Goal: Obtain resource: Download file/media

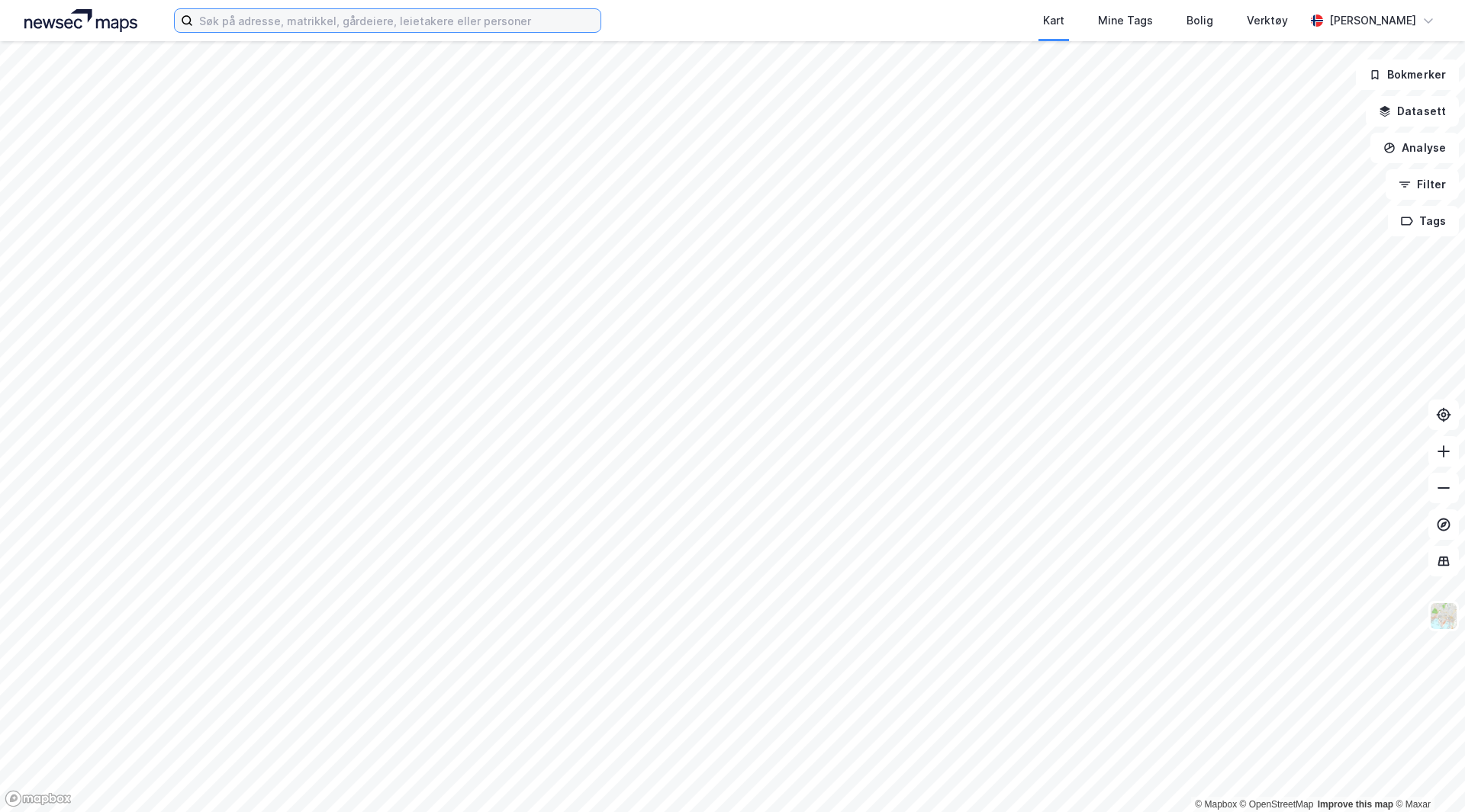
click at [406, 13] on input at bounding box center [396, 20] width 408 height 23
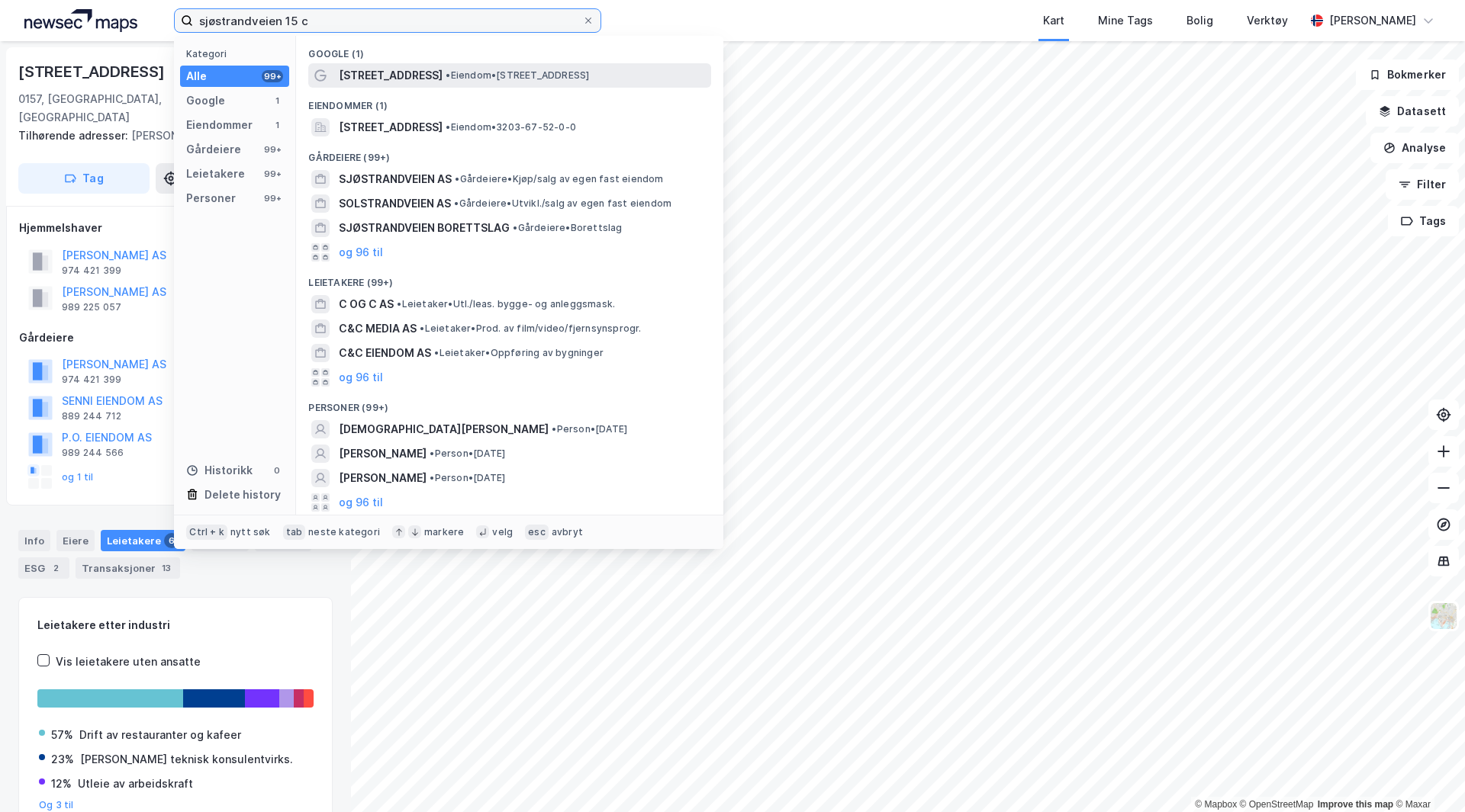
type input "sjøstrandveien 15 c"
click at [397, 69] on span "[STREET_ADDRESS]" at bounding box center [390, 76] width 104 height 19
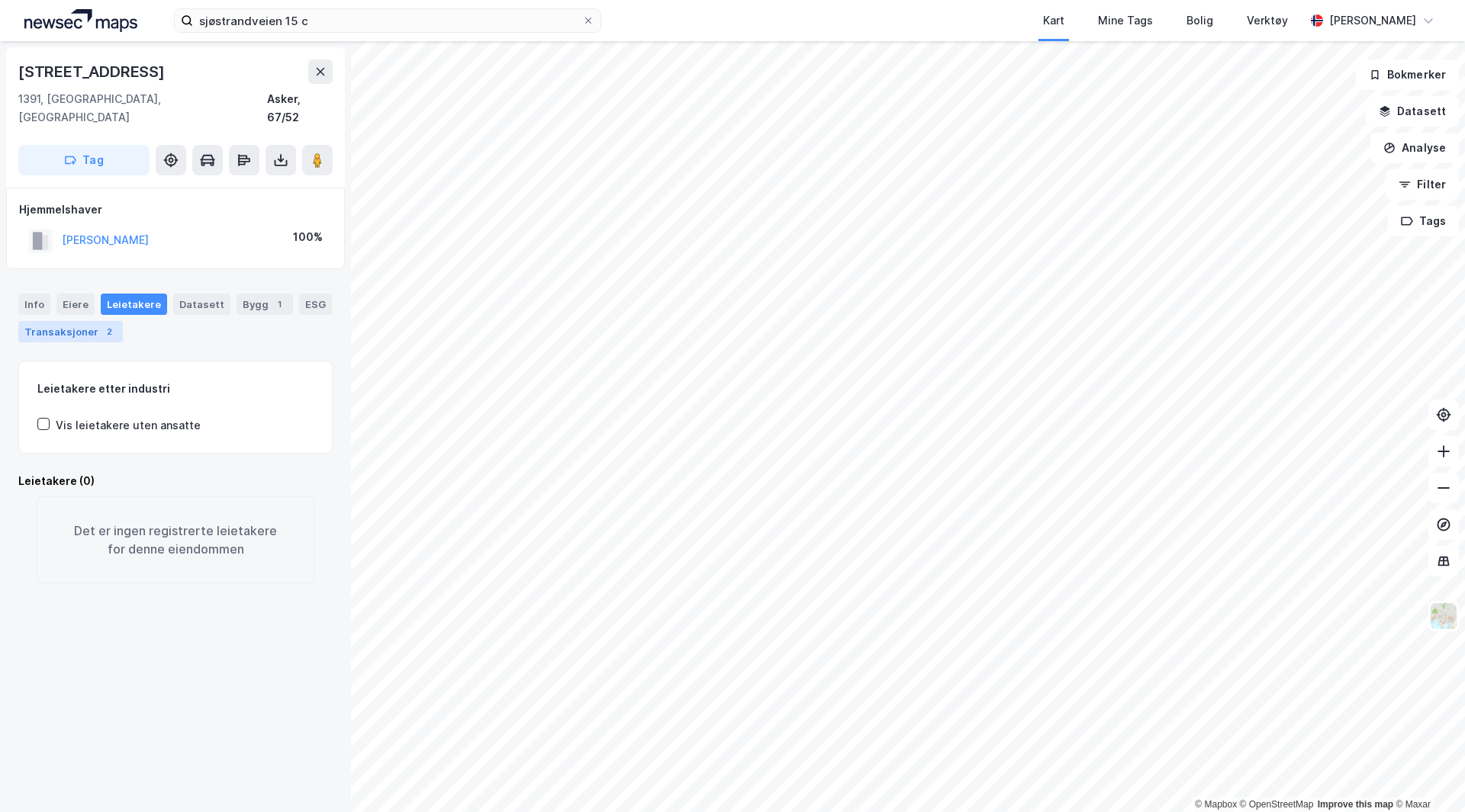
click at [61, 321] on div "Transaksjoner 2" at bounding box center [71, 331] width 105 height 21
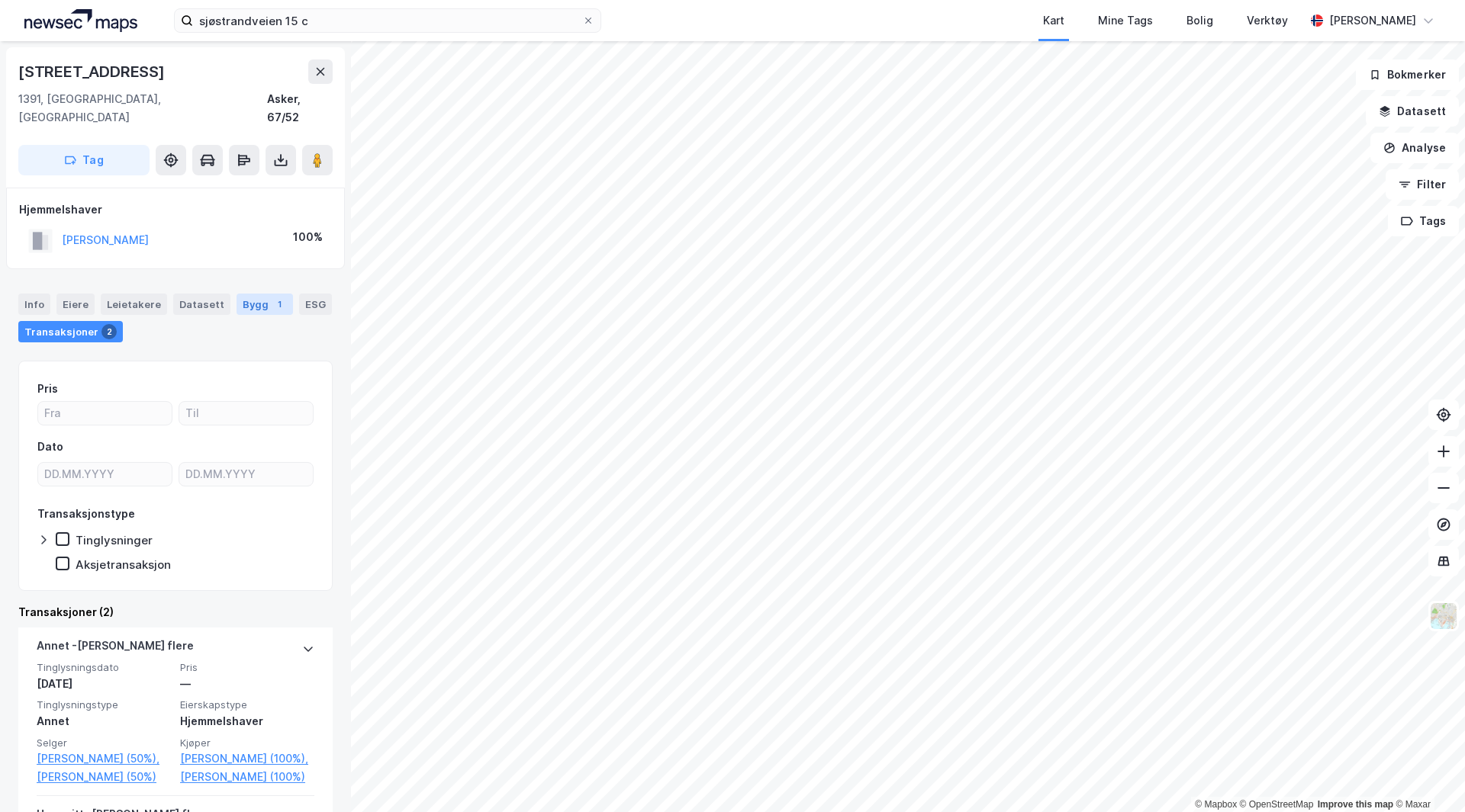
click at [258, 294] on div "Bygg 1" at bounding box center [265, 305] width 57 height 21
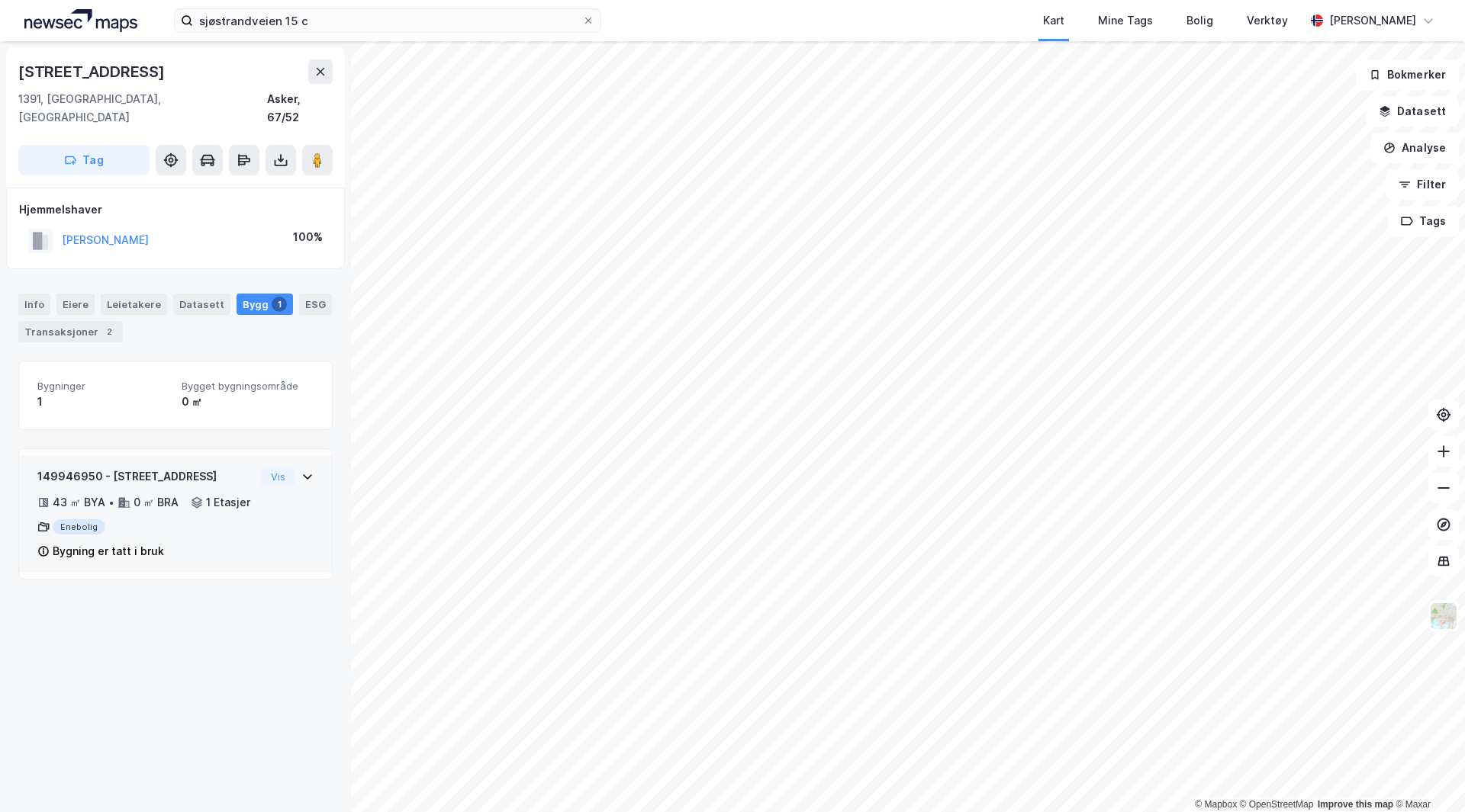
click at [196, 502] on div "43 ㎡ BYA • 0 ㎡ BRA • 1 Etasjer" at bounding box center [146, 503] width 218 height 19
click at [80, 322] on div "Transaksjoner 2" at bounding box center [71, 331] width 105 height 21
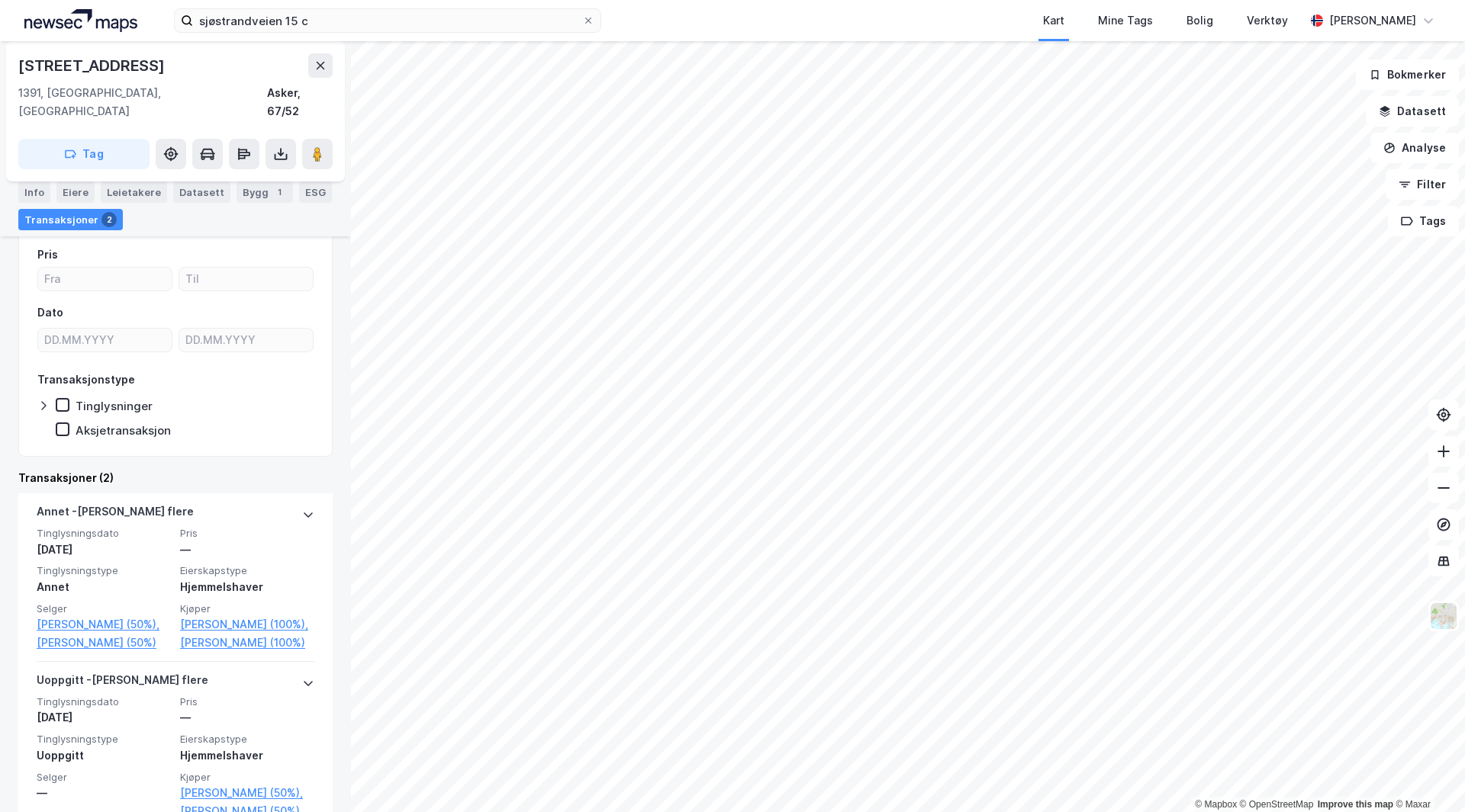
scroll to position [225, 0]
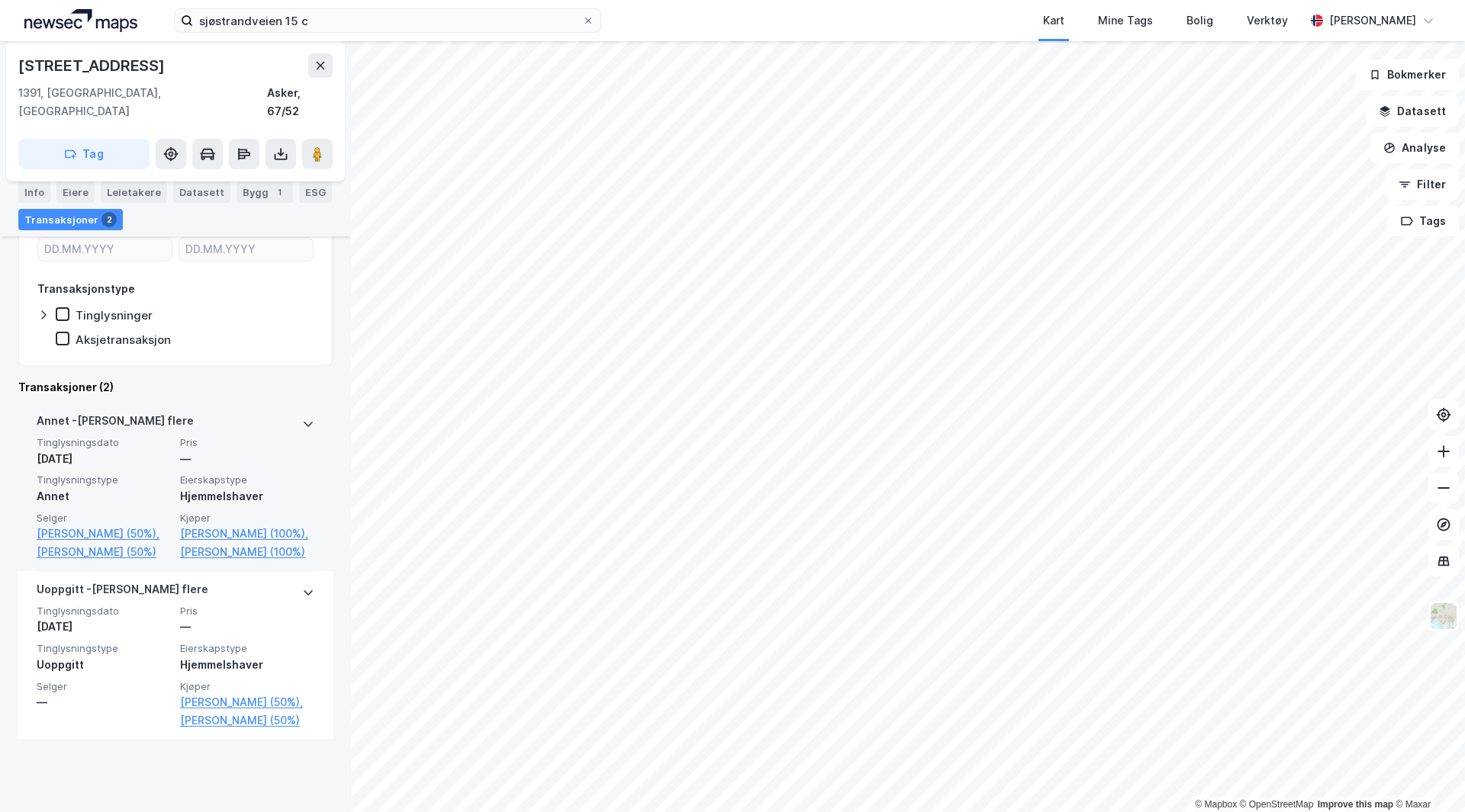
click at [216, 436] on span "Pris" at bounding box center [247, 442] width 134 height 13
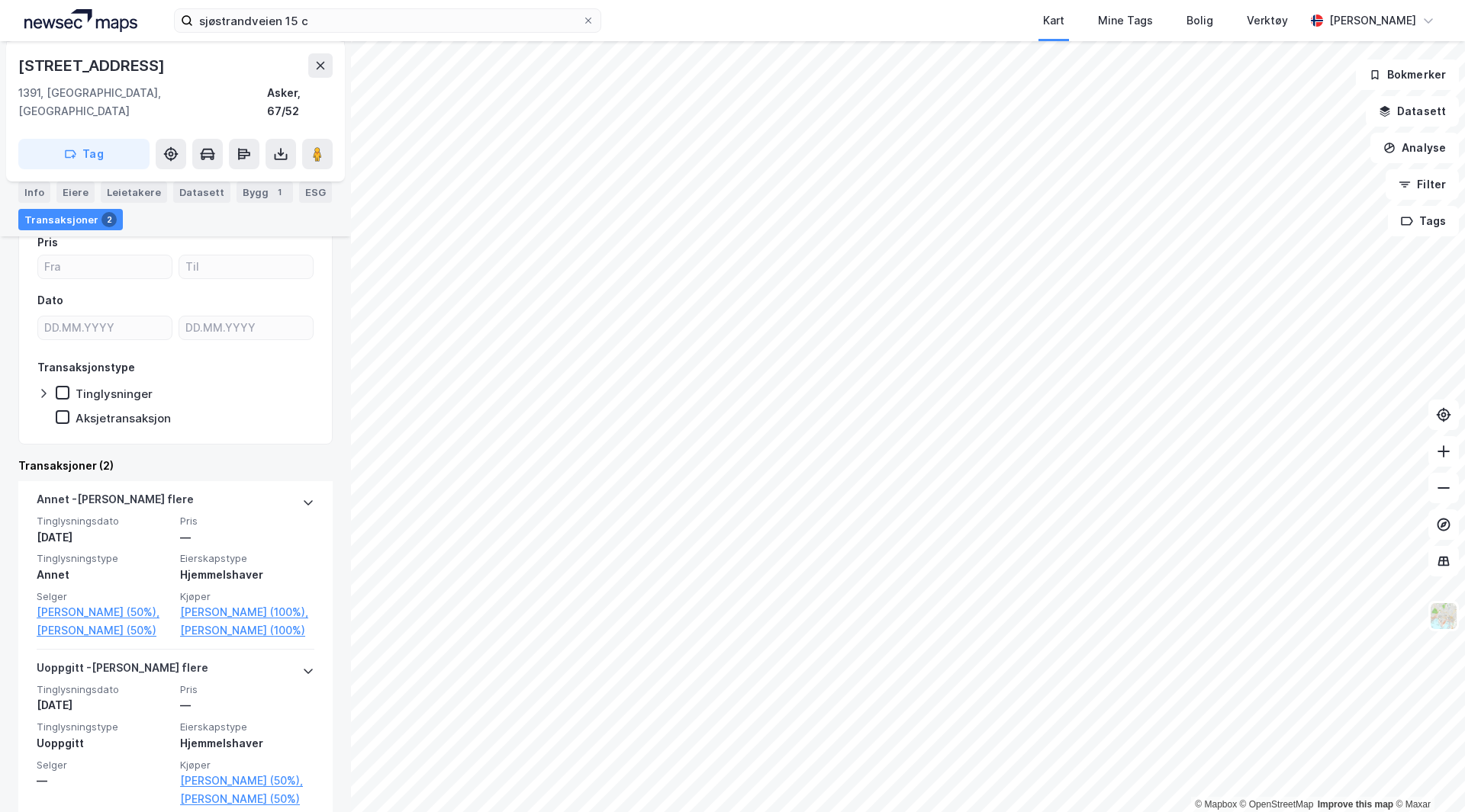
scroll to position [225, 0]
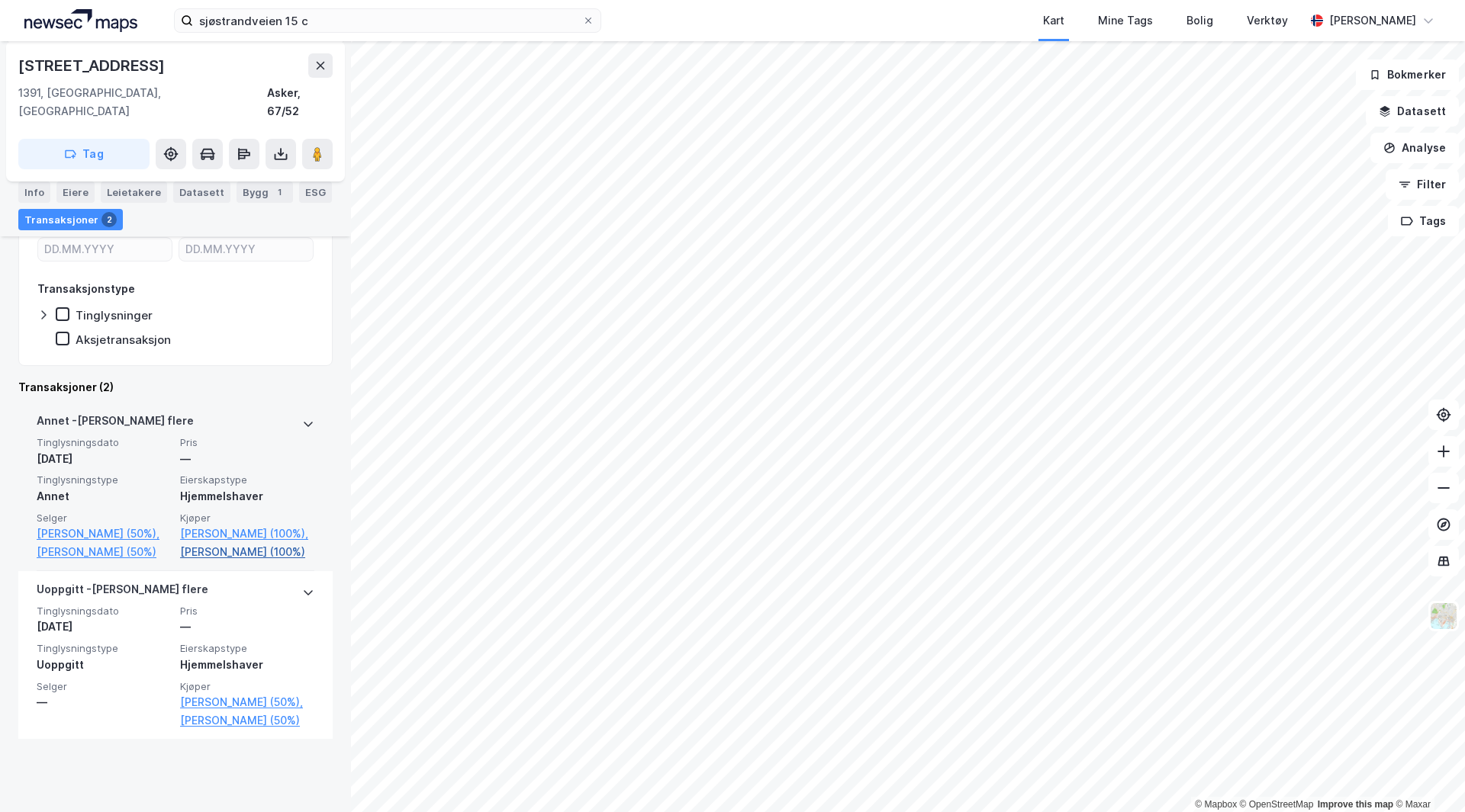
click at [229, 561] on link "[PERSON_NAME] (100%)" at bounding box center [247, 552] width 134 height 19
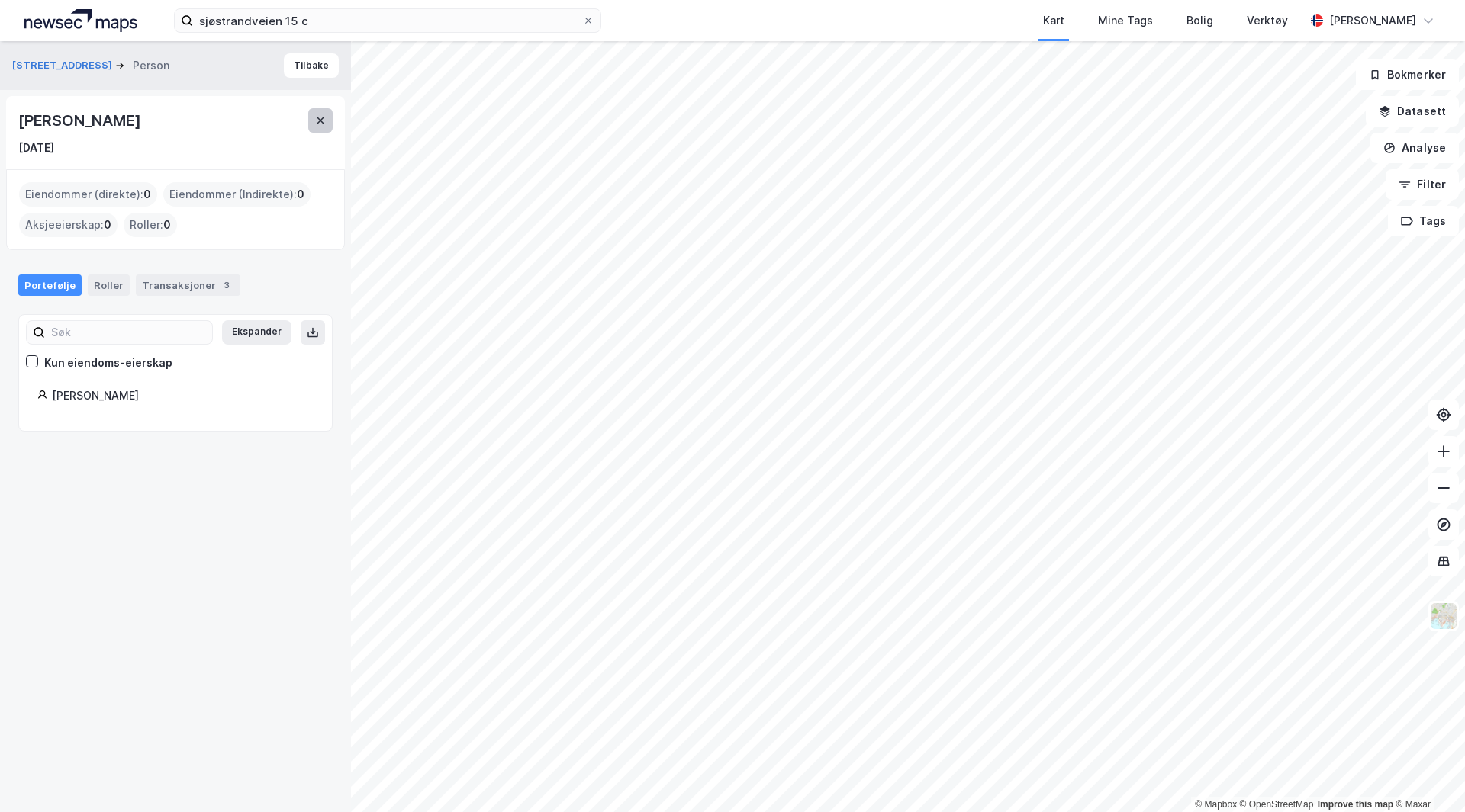
click at [321, 119] on icon at bounding box center [321, 121] width 12 height 12
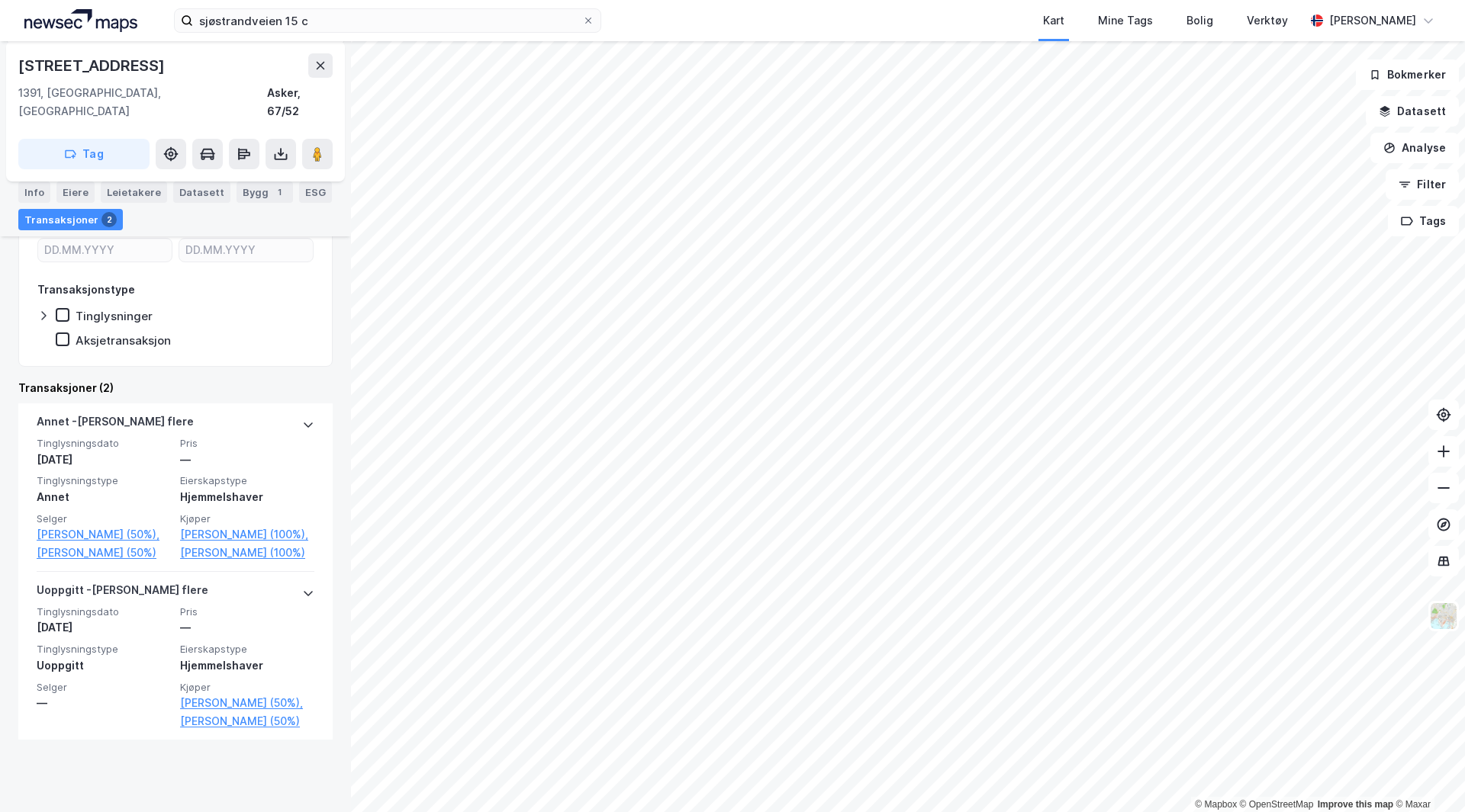
scroll to position [225, 0]
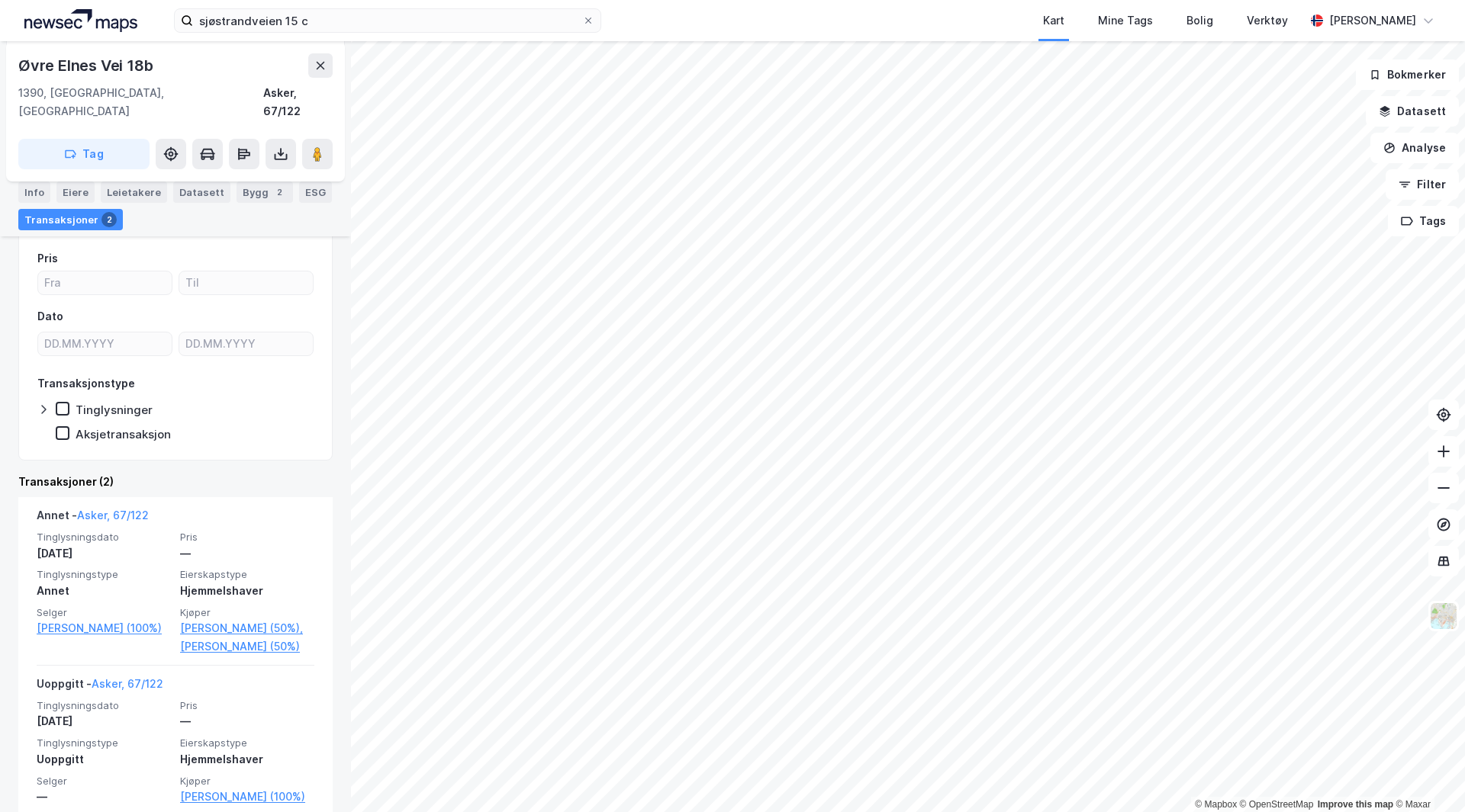
scroll to position [164, 0]
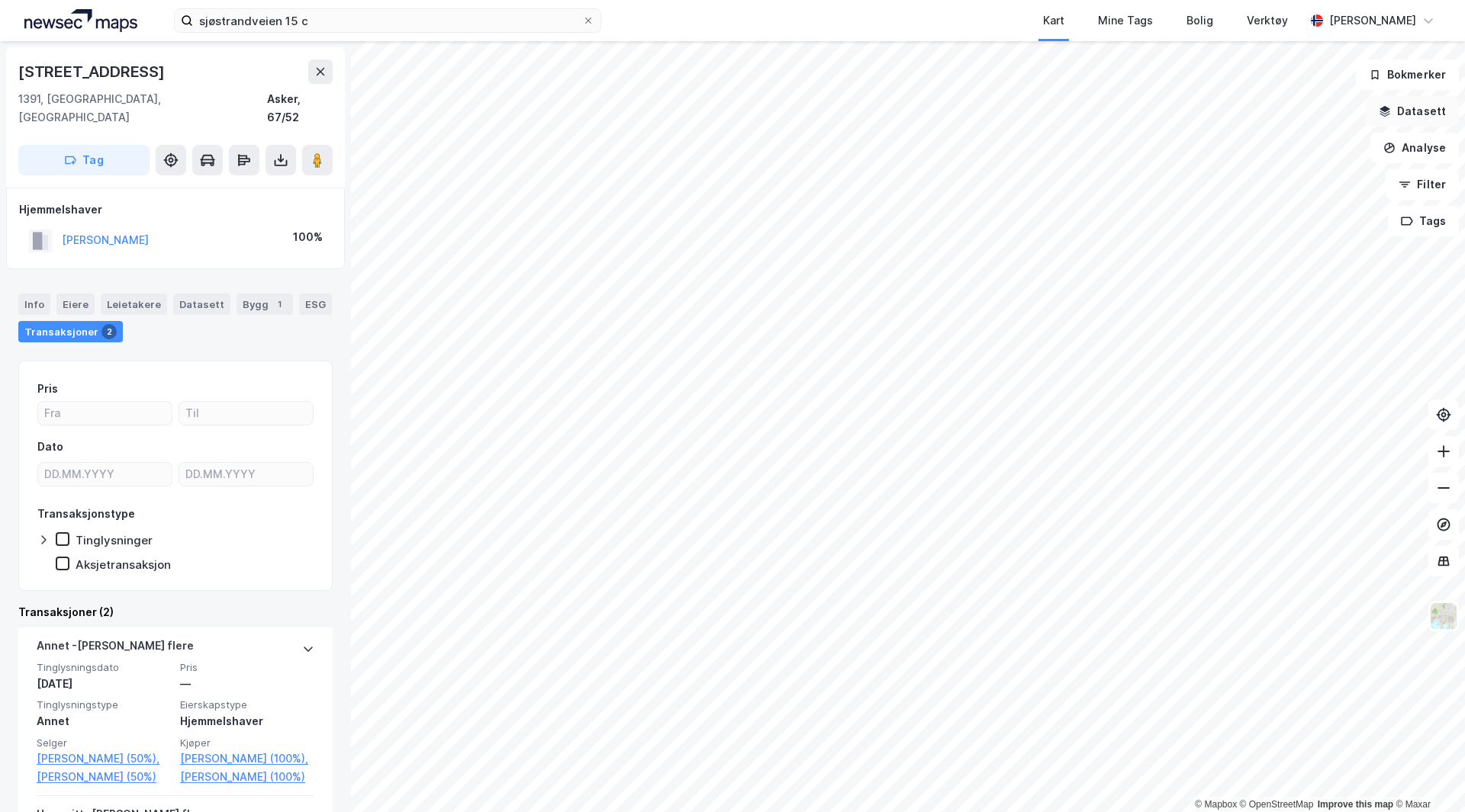
click at [1405, 124] on button "Datasett" at bounding box center [1412, 111] width 93 height 30
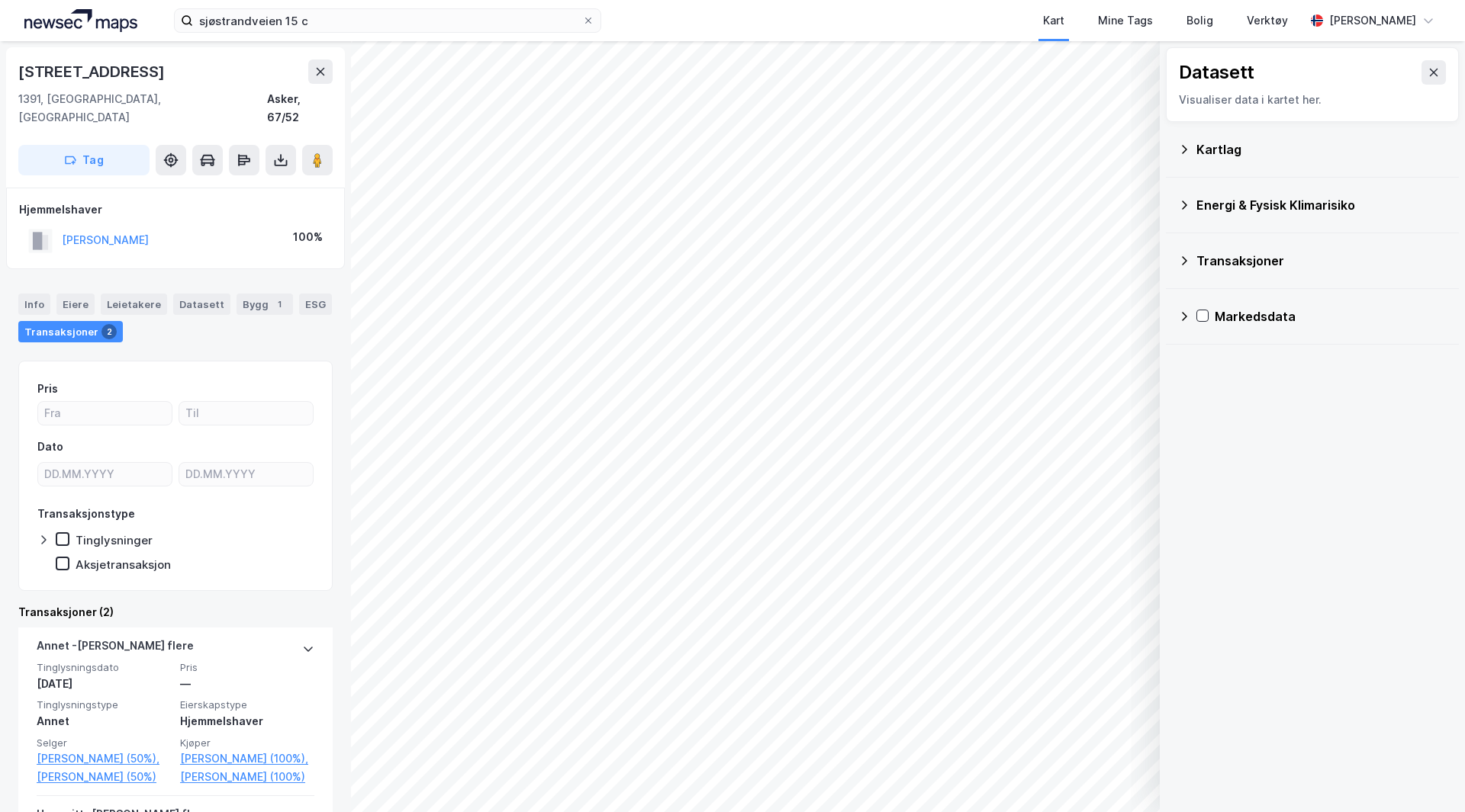
click at [1246, 150] on div "Kartlag" at bounding box center [1321, 149] width 251 height 19
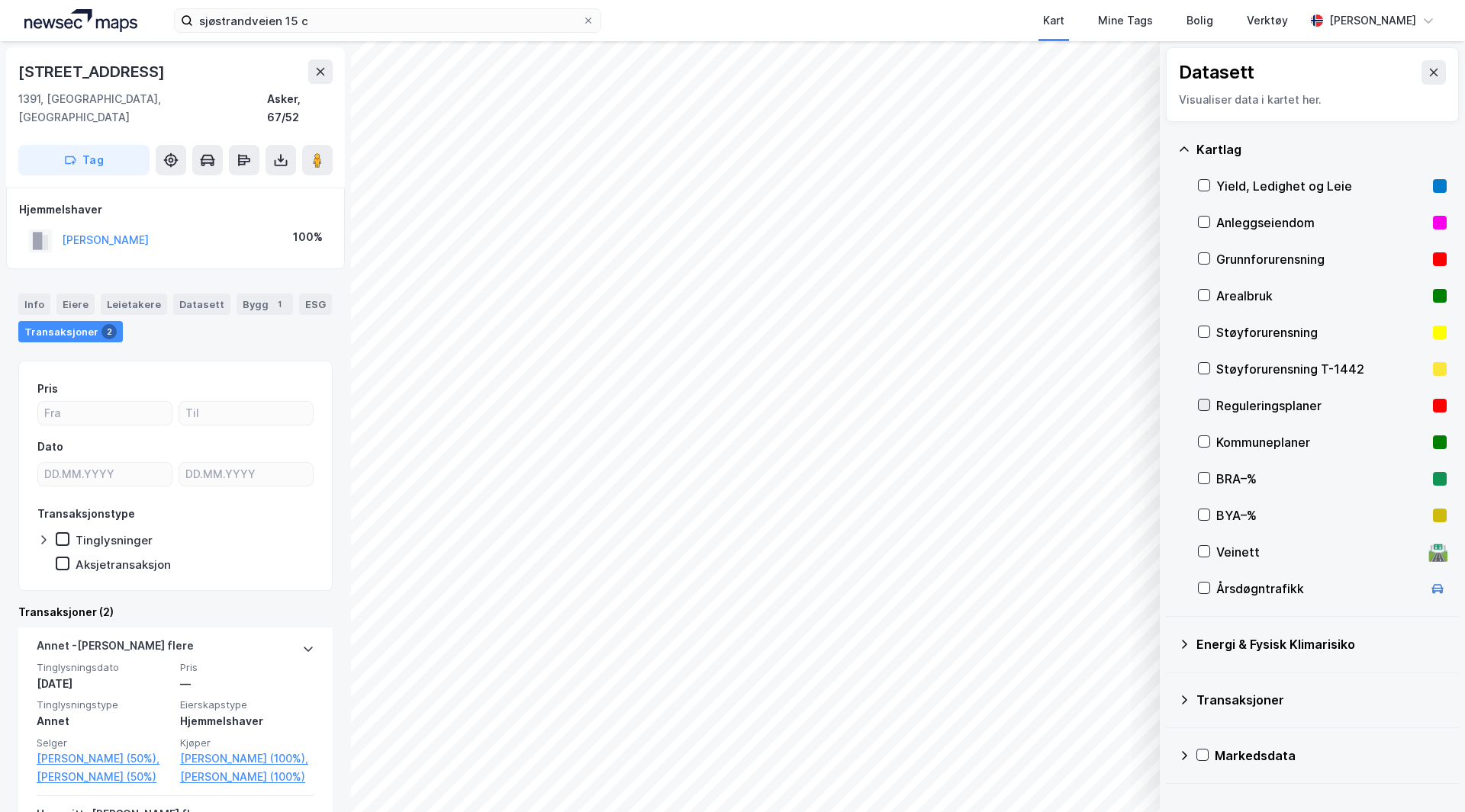
click at [1208, 406] on icon at bounding box center [1204, 405] width 11 height 11
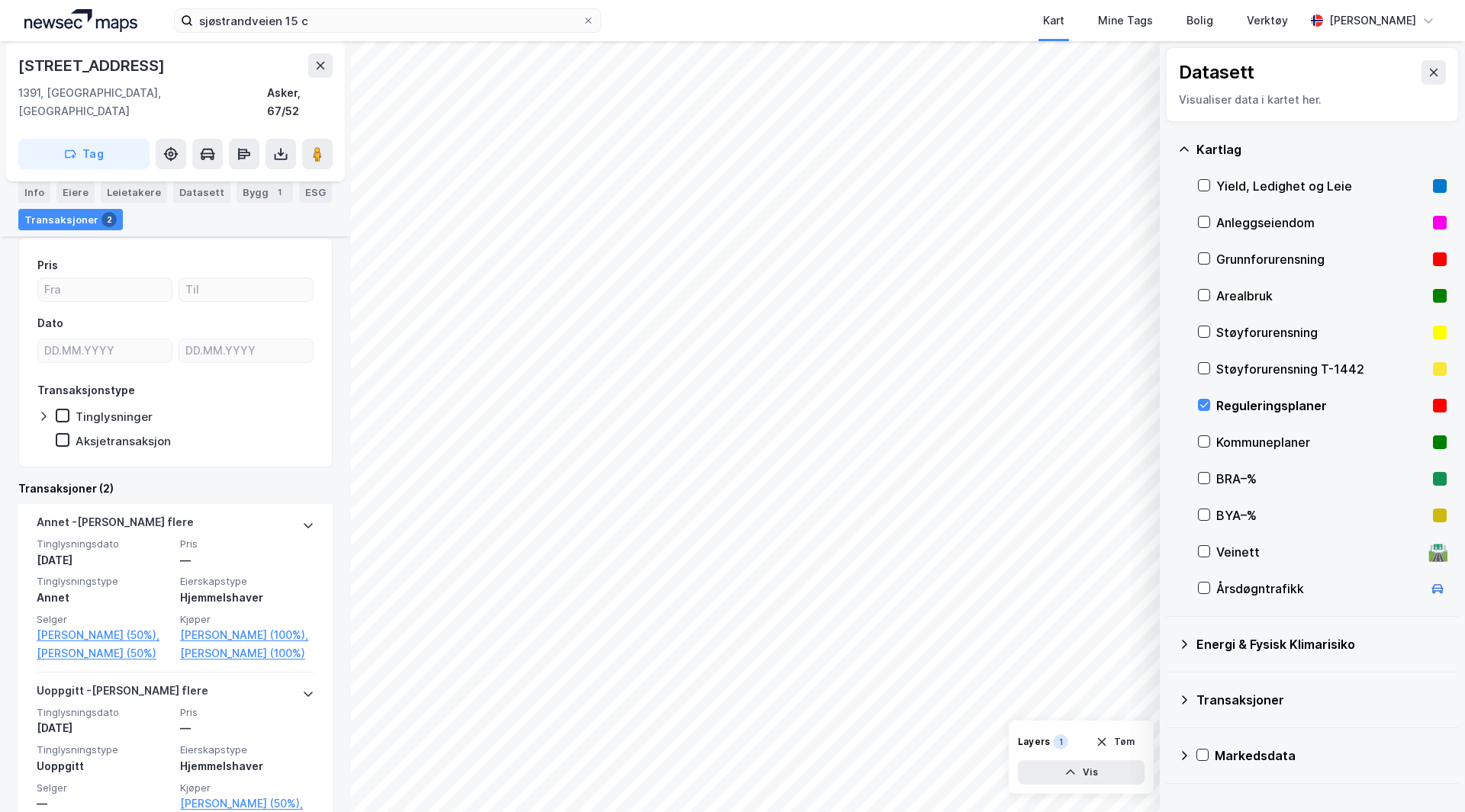
scroll to position [98, 0]
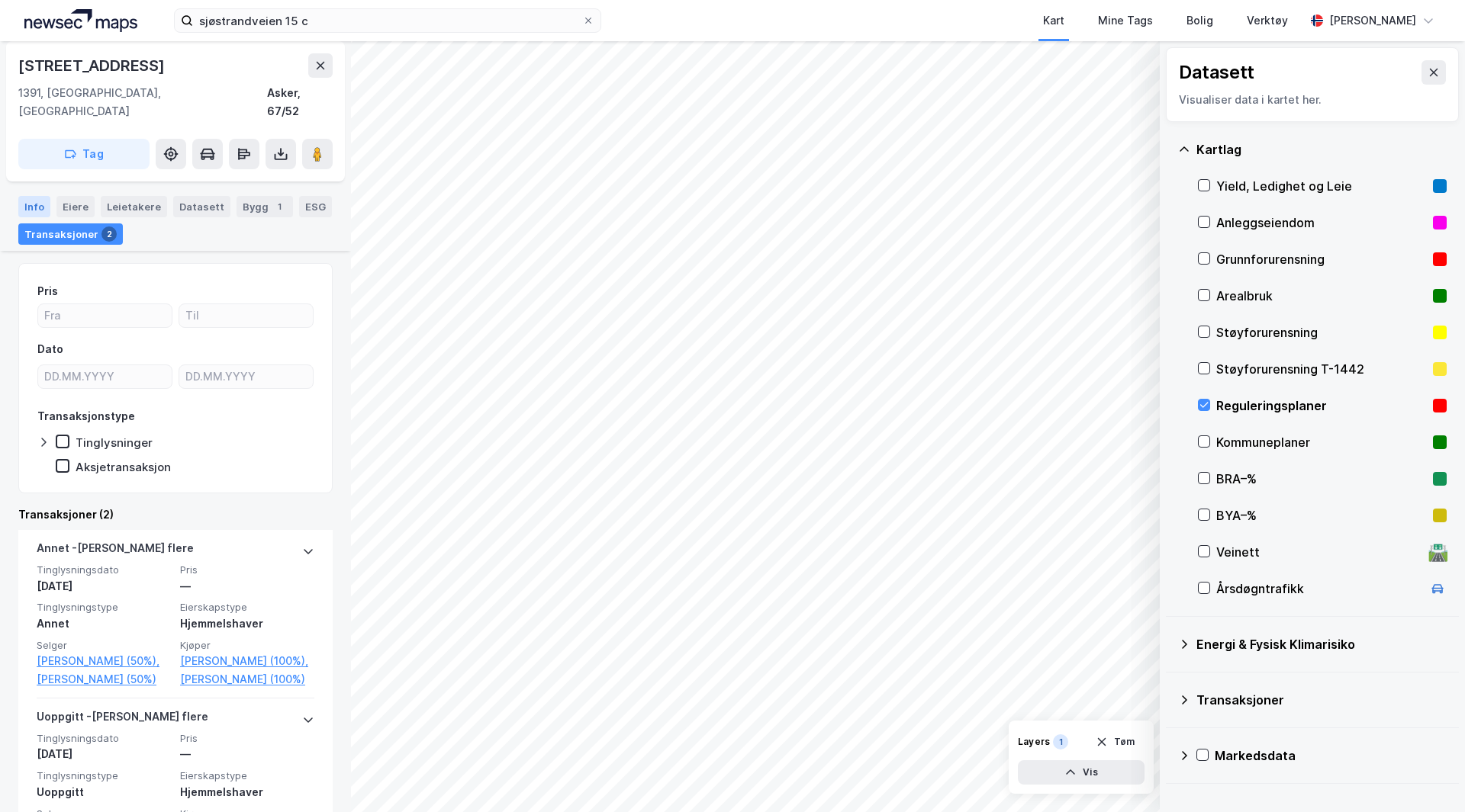
click at [37, 199] on div "Info" at bounding box center [35, 207] width 32 height 21
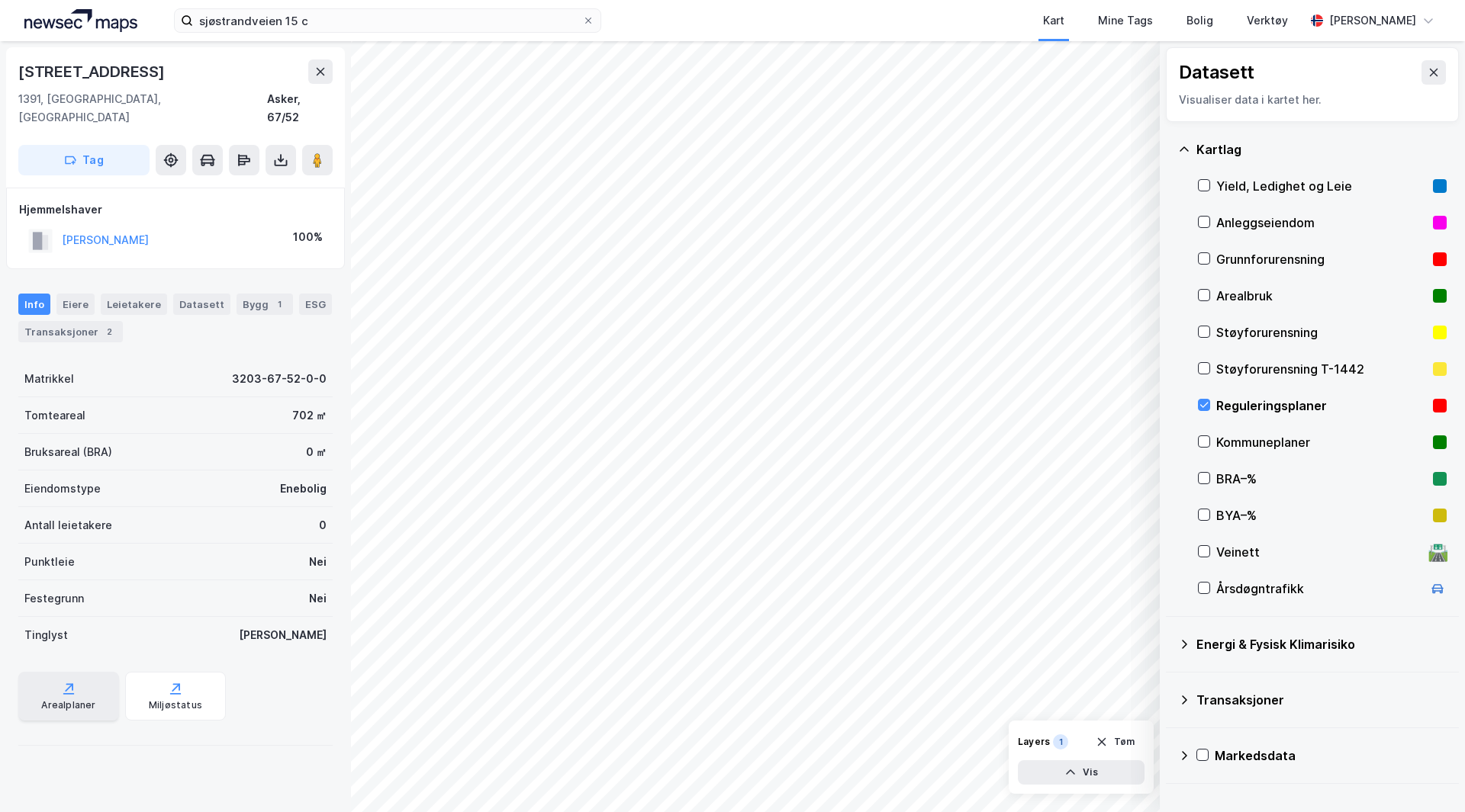
click at [61, 681] on icon at bounding box center [68, 689] width 15 height 15
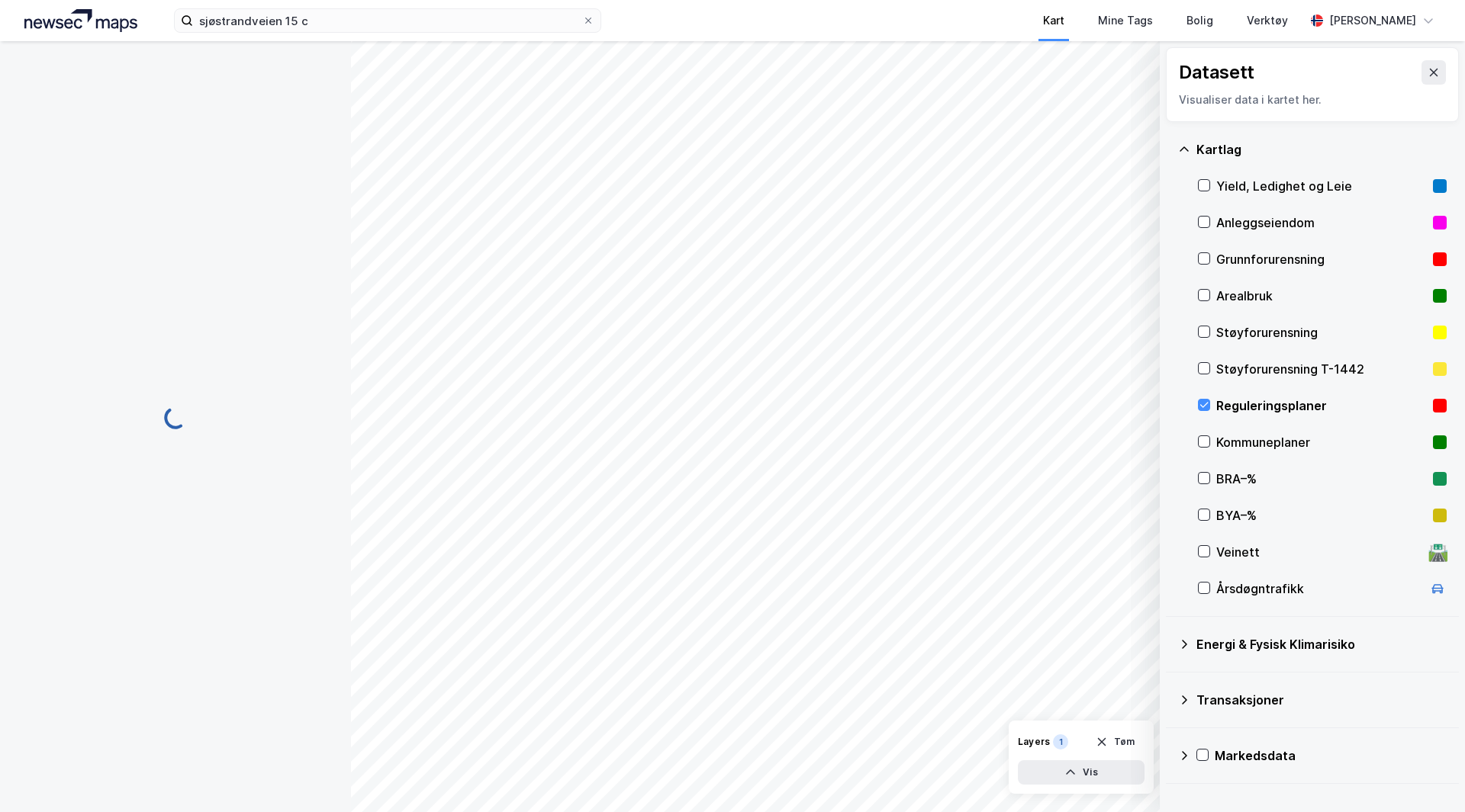
scroll to position [33, 0]
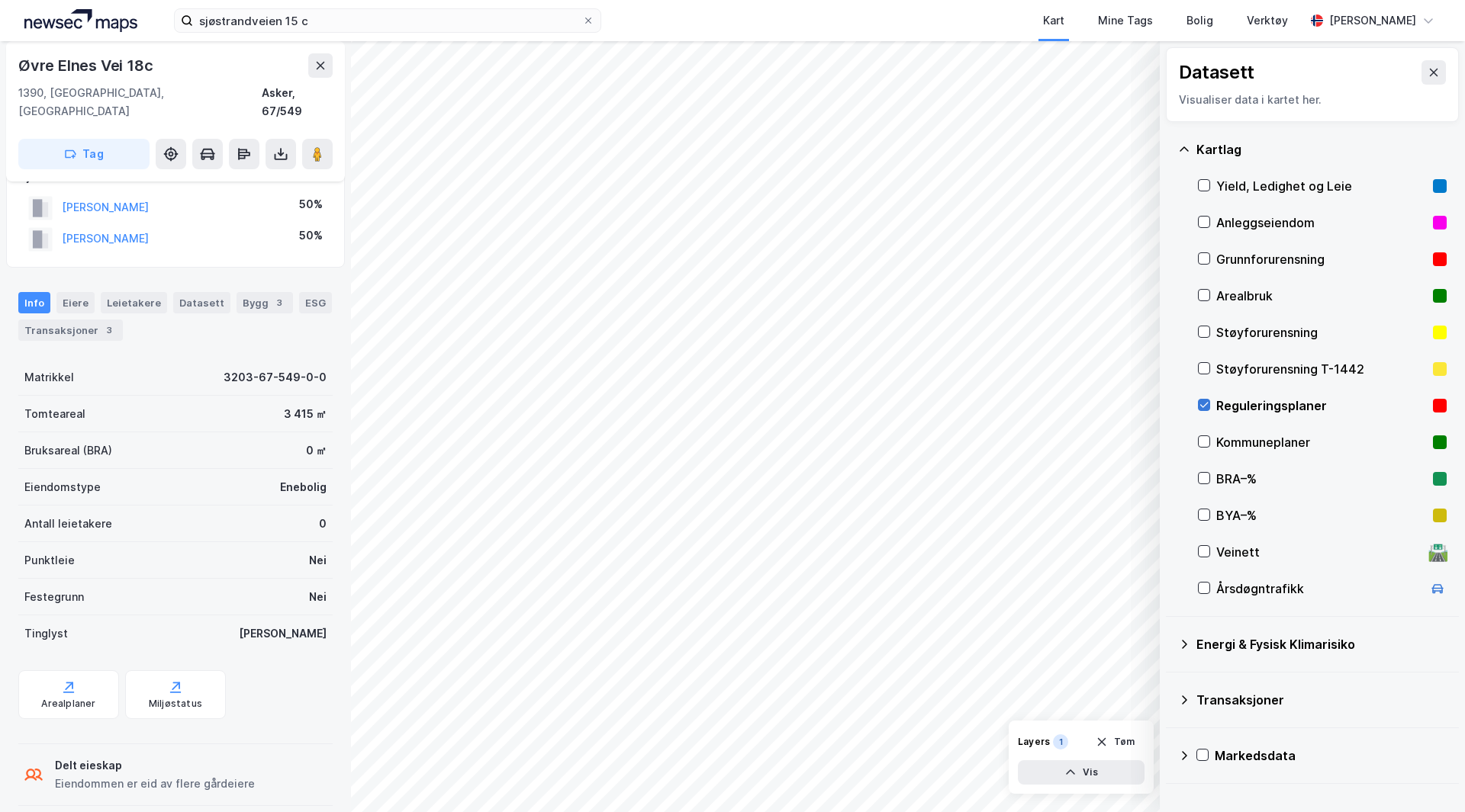
click at [1202, 402] on icon at bounding box center [1204, 405] width 11 height 11
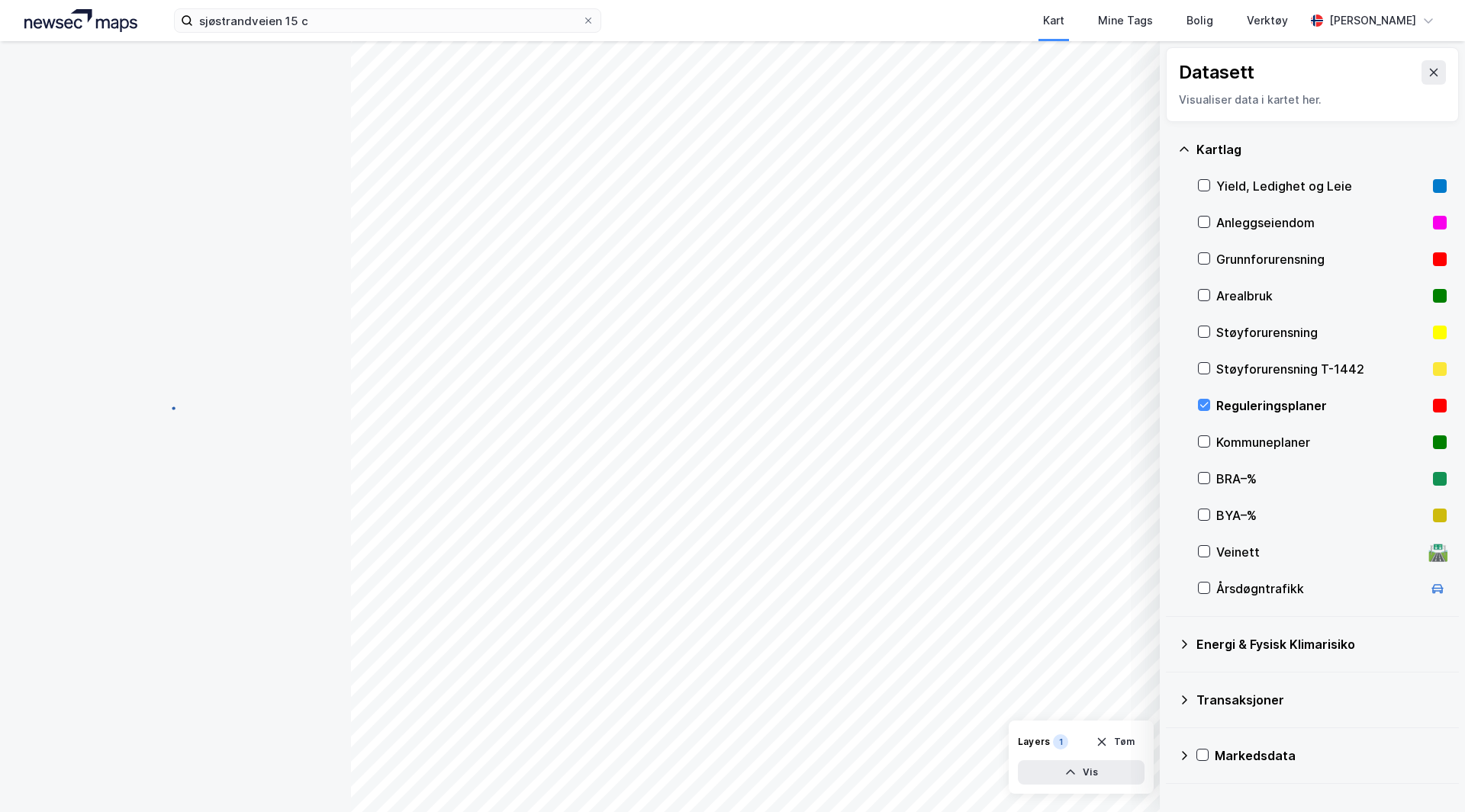
scroll to position [33, 0]
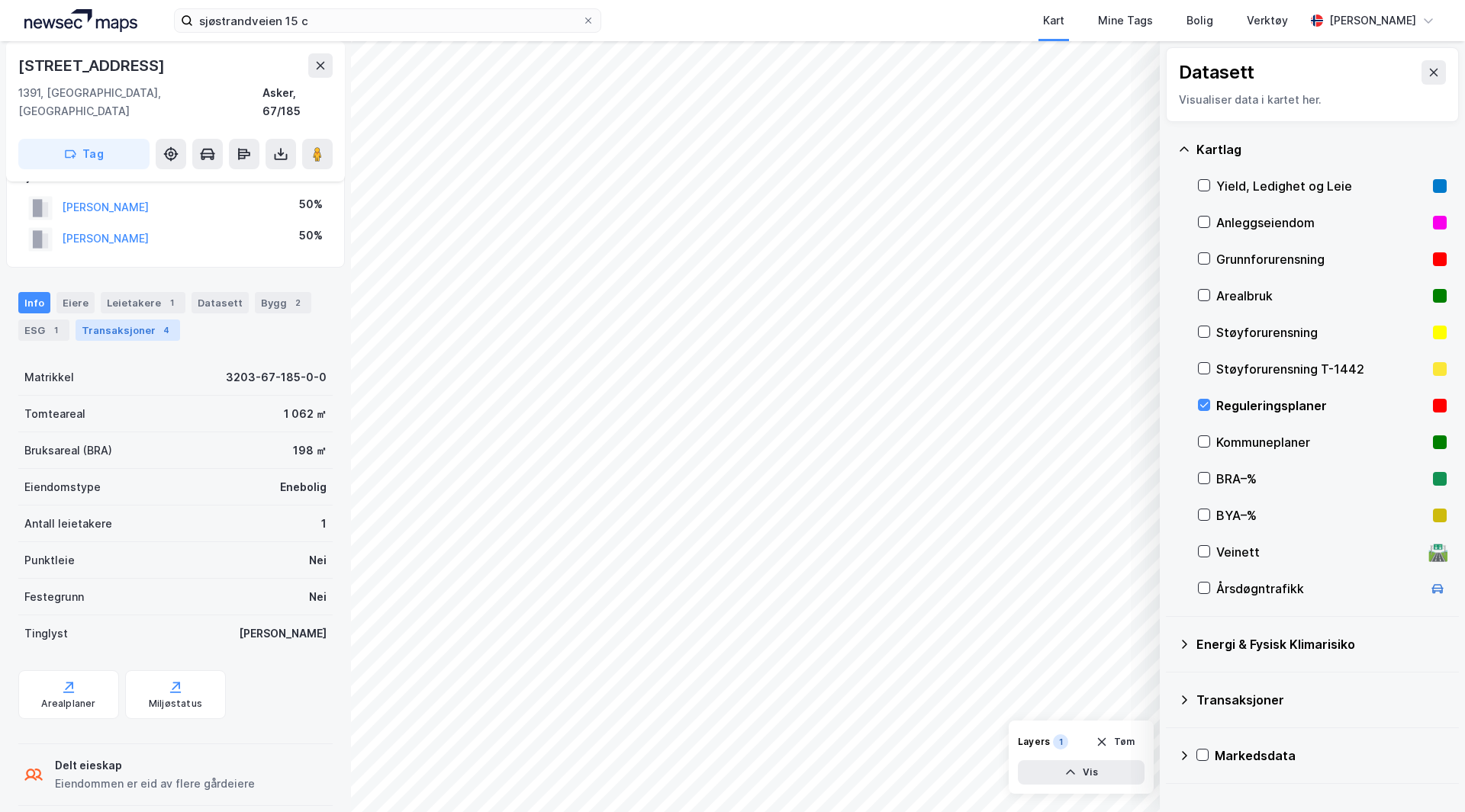
click at [148, 320] on div "Transaksjoner 4" at bounding box center [128, 330] width 105 height 21
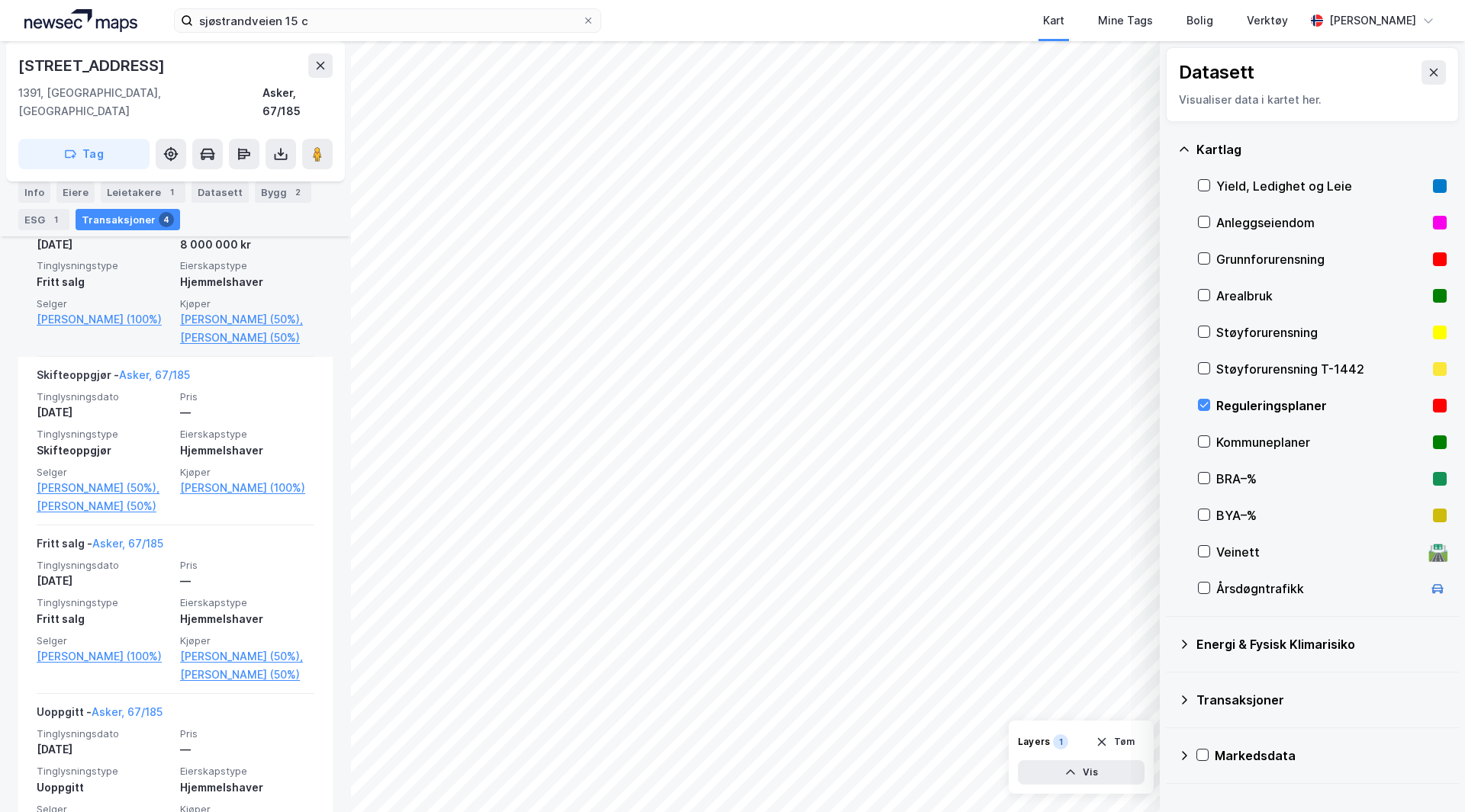
scroll to position [557, 0]
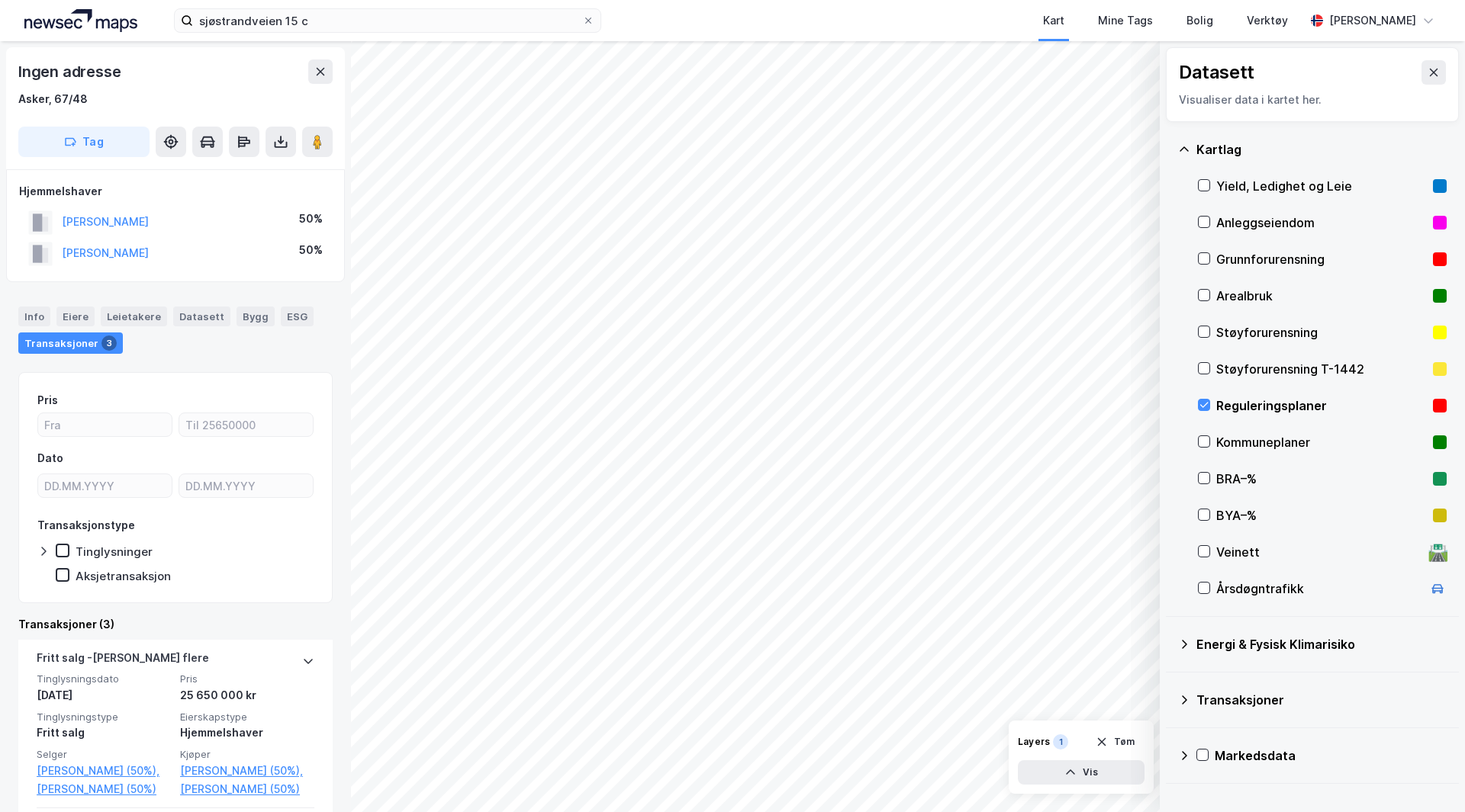
click at [688, 35] on div "sjøstrandveien 15 c Kart Mine Tags Bolig Verktøy Eirik Skule © Mapbox © OpenStr…" at bounding box center [732, 406] width 1465 height 812
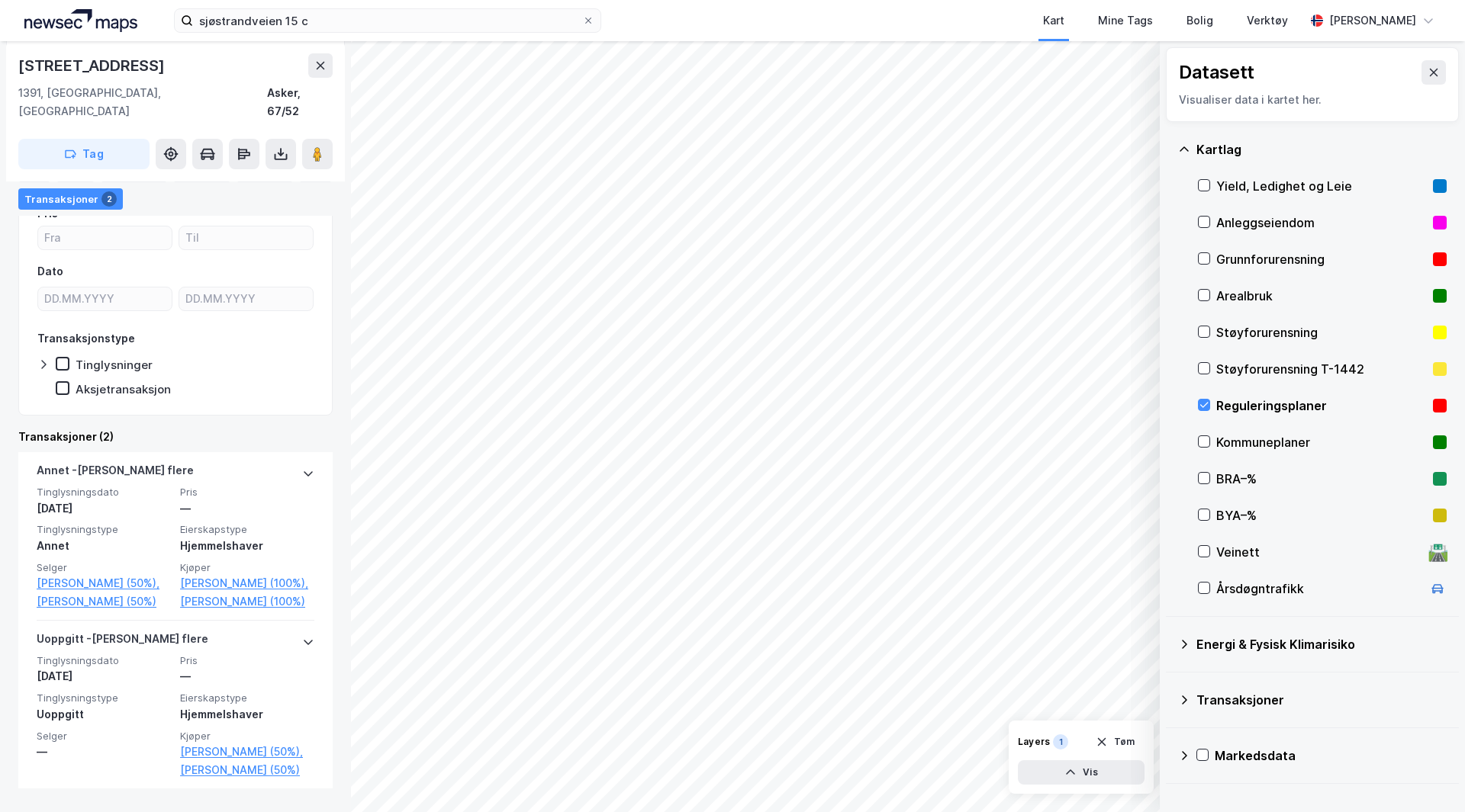
scroll to position [225, 0]
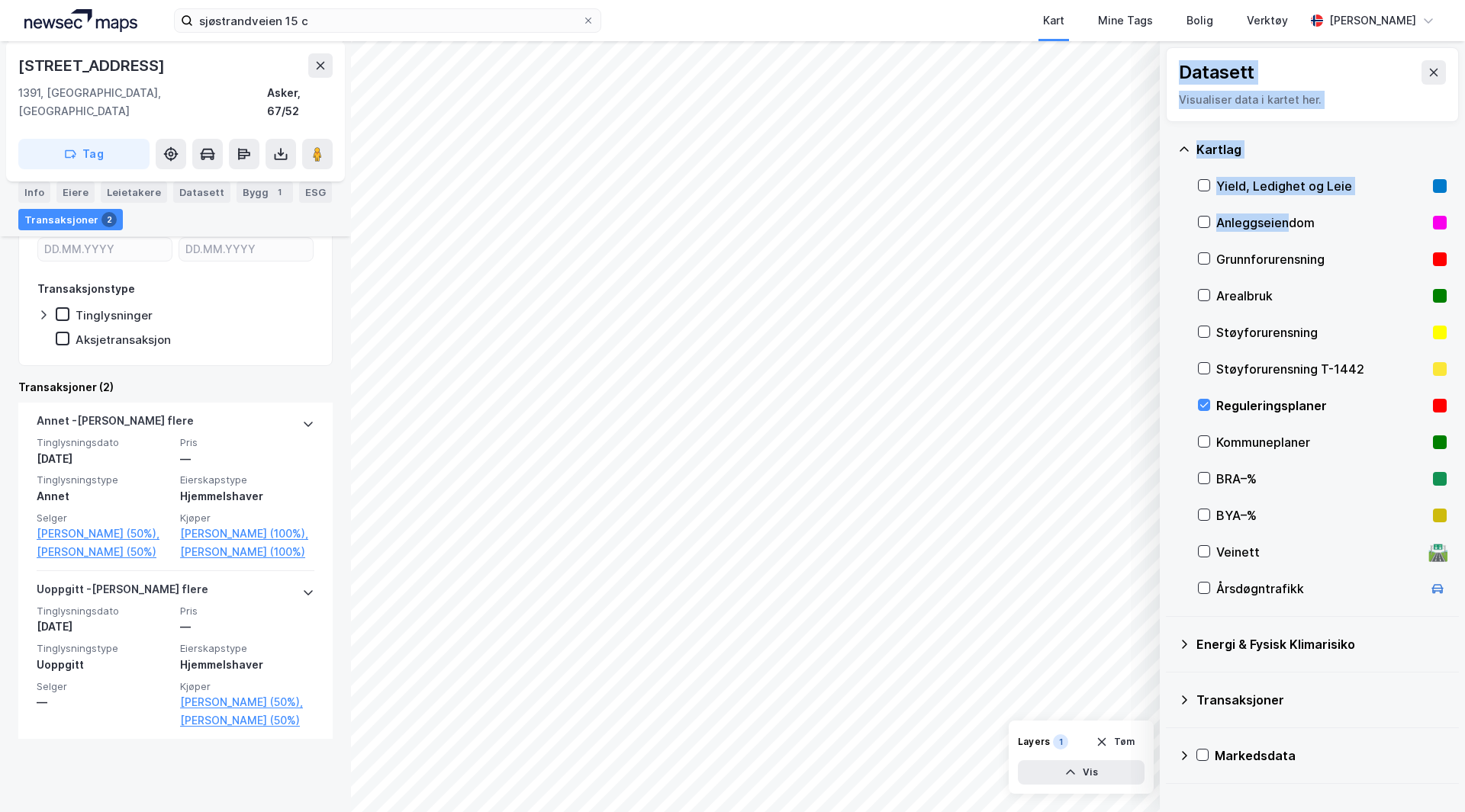
click at [1125, 288] on div "© Mapbox © OpenStreetMap Improve this map © Maxar Datasett Visualiser data i ka…" at bounding box center [732, 426] width 1465 height 771
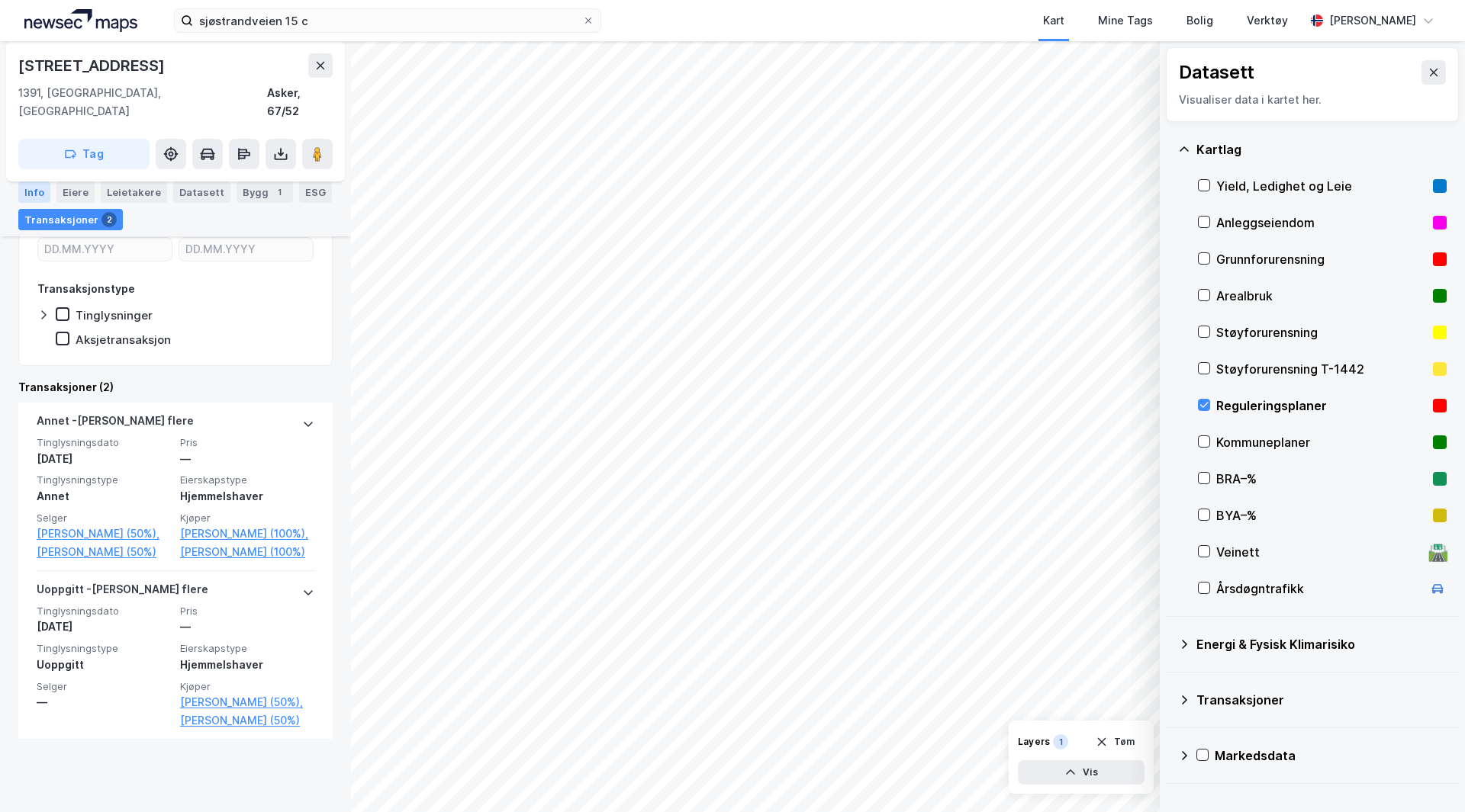
click at [36, 191] on div "Info" at bounding box center [35, 192] width 32 height 21
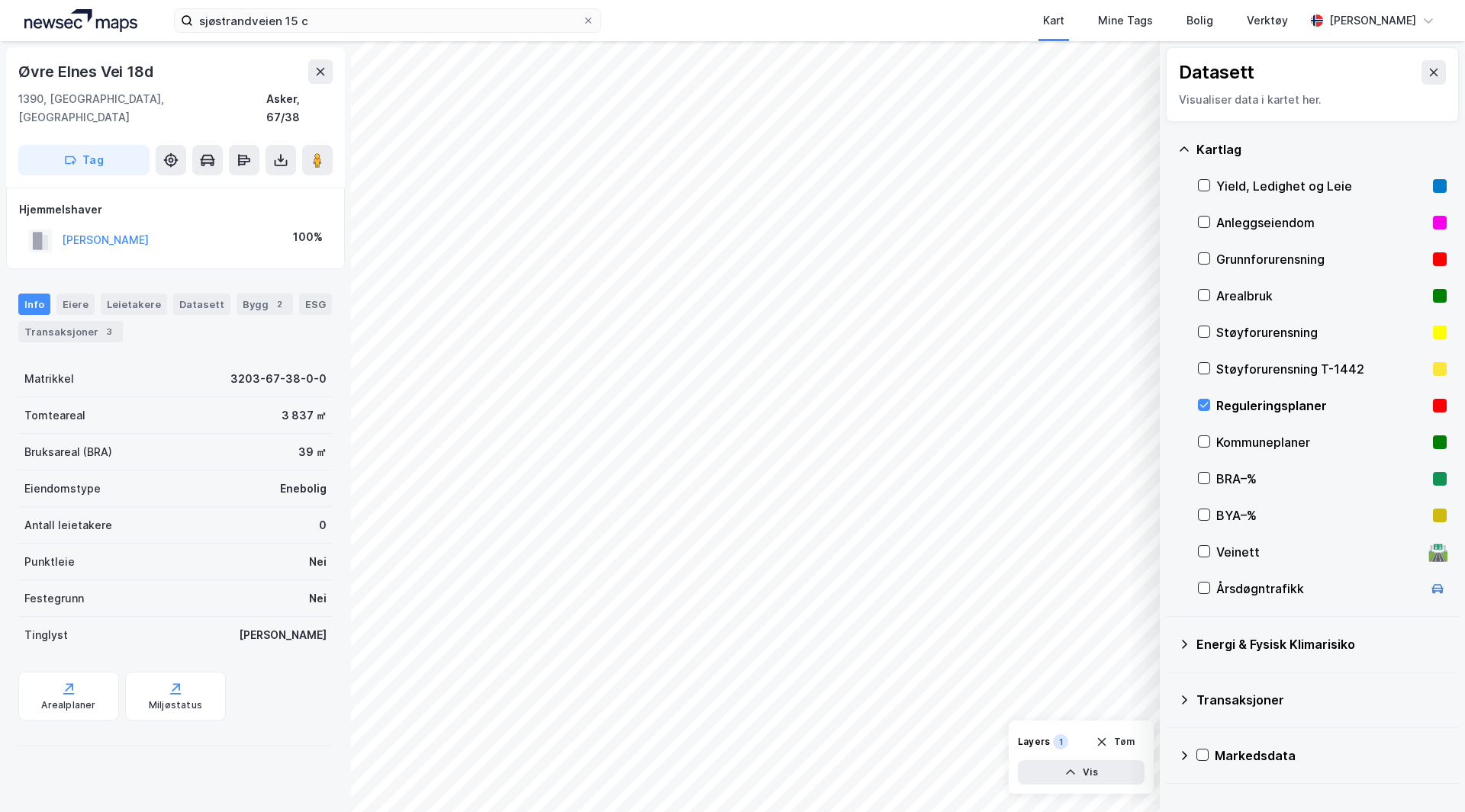
click at [161, 577] on div "© Mapbox © OpenStreetMap Improve this map © Maxar Datasett Visualiser data i ka…" at bounding box center [732, 426] width 1465 height 771
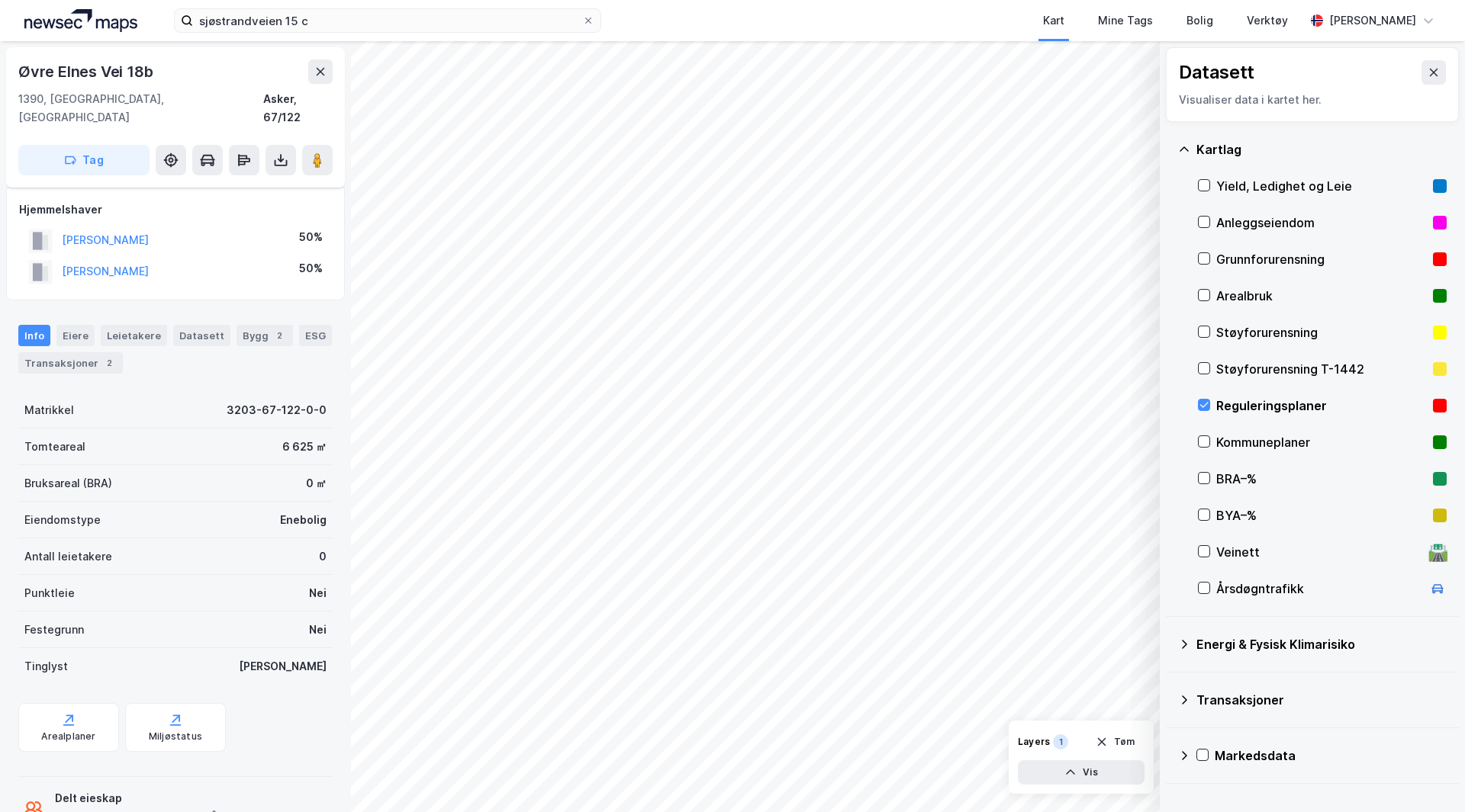
scroll to position [33, 0]
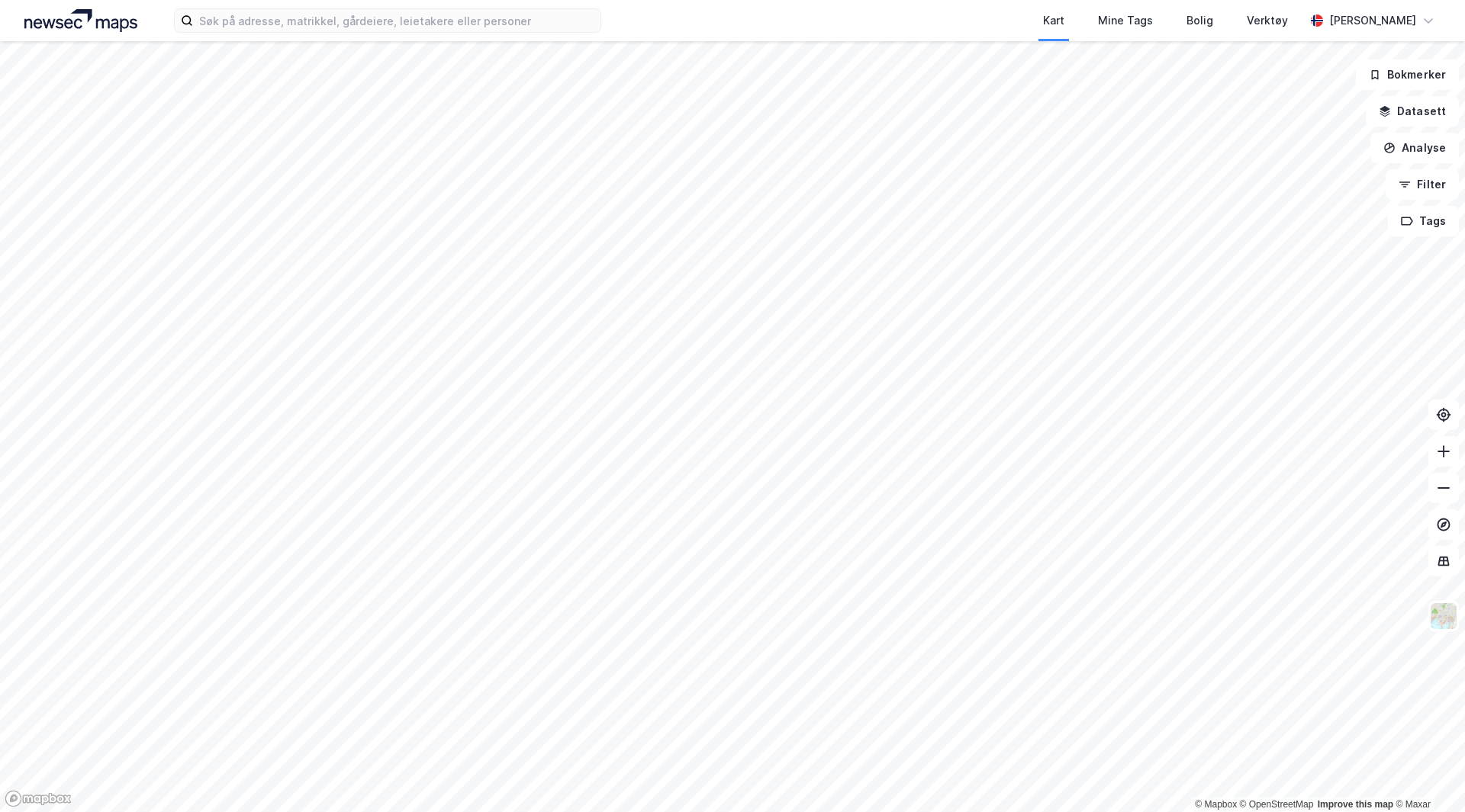
click at [304, 36] on div "Kart Mine Tags Bolig Verktøy [PERSON_NAME]" at bounding box center [732, 20] width 1465 height 41
click at [311, 18] on input at bounding box center [396, 20] width 408 height 23
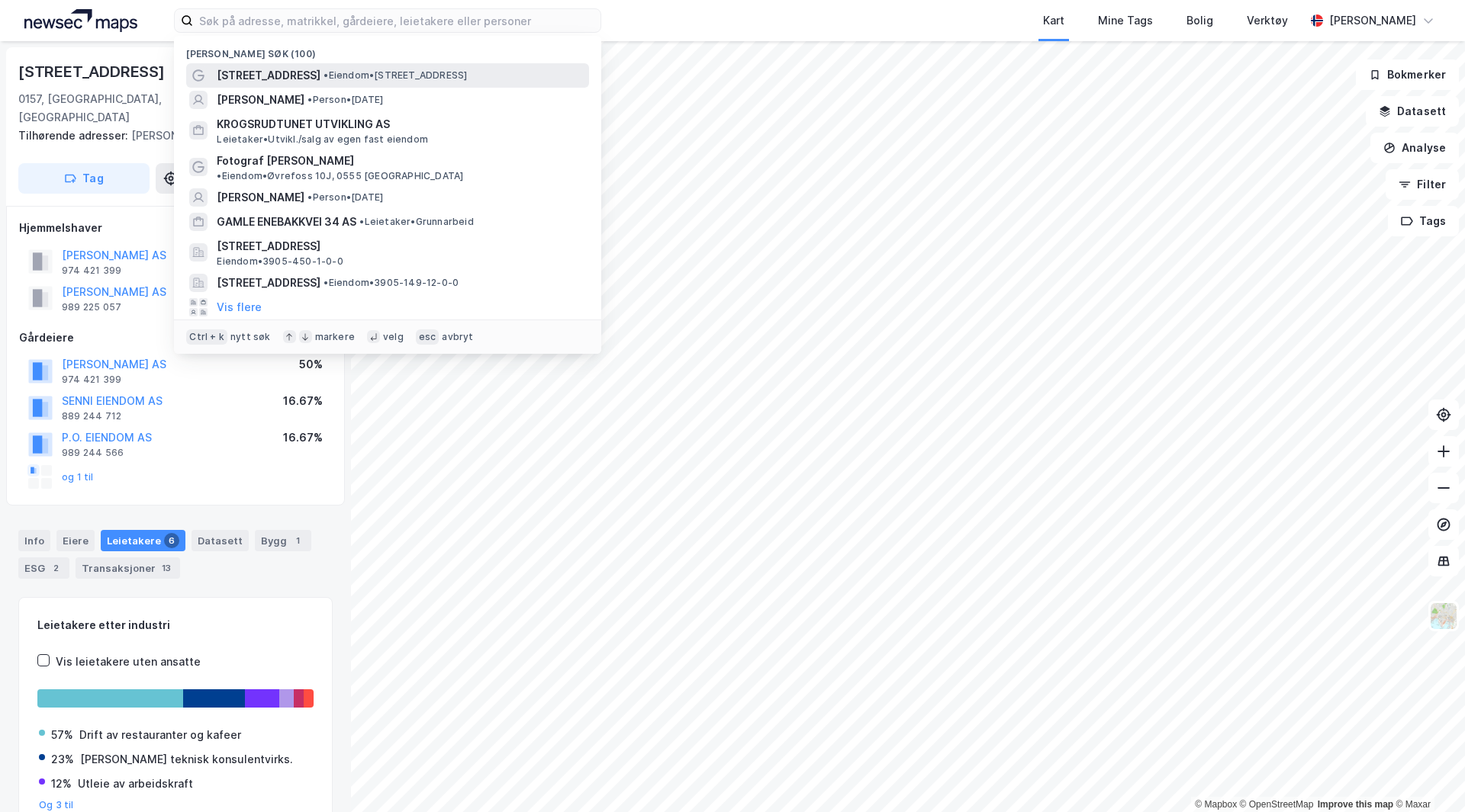
click at [466, 80] on span "• Eiendom • [STREET_ADDRESS]" at bounding box center [394, 76] width 143 height 12
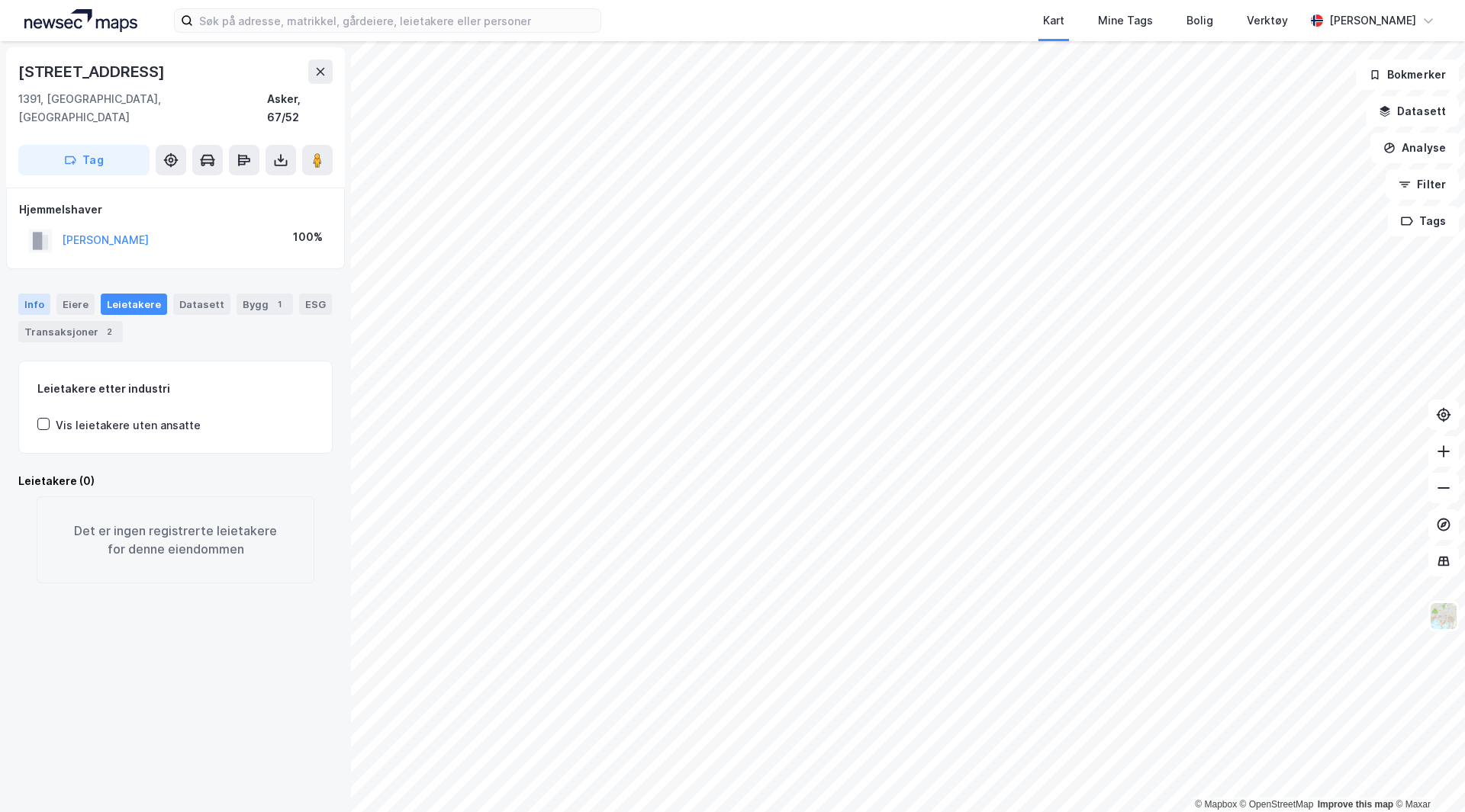
click at [34, 294] on div "Info" at bounding box center [35, 305] width 32 height 21
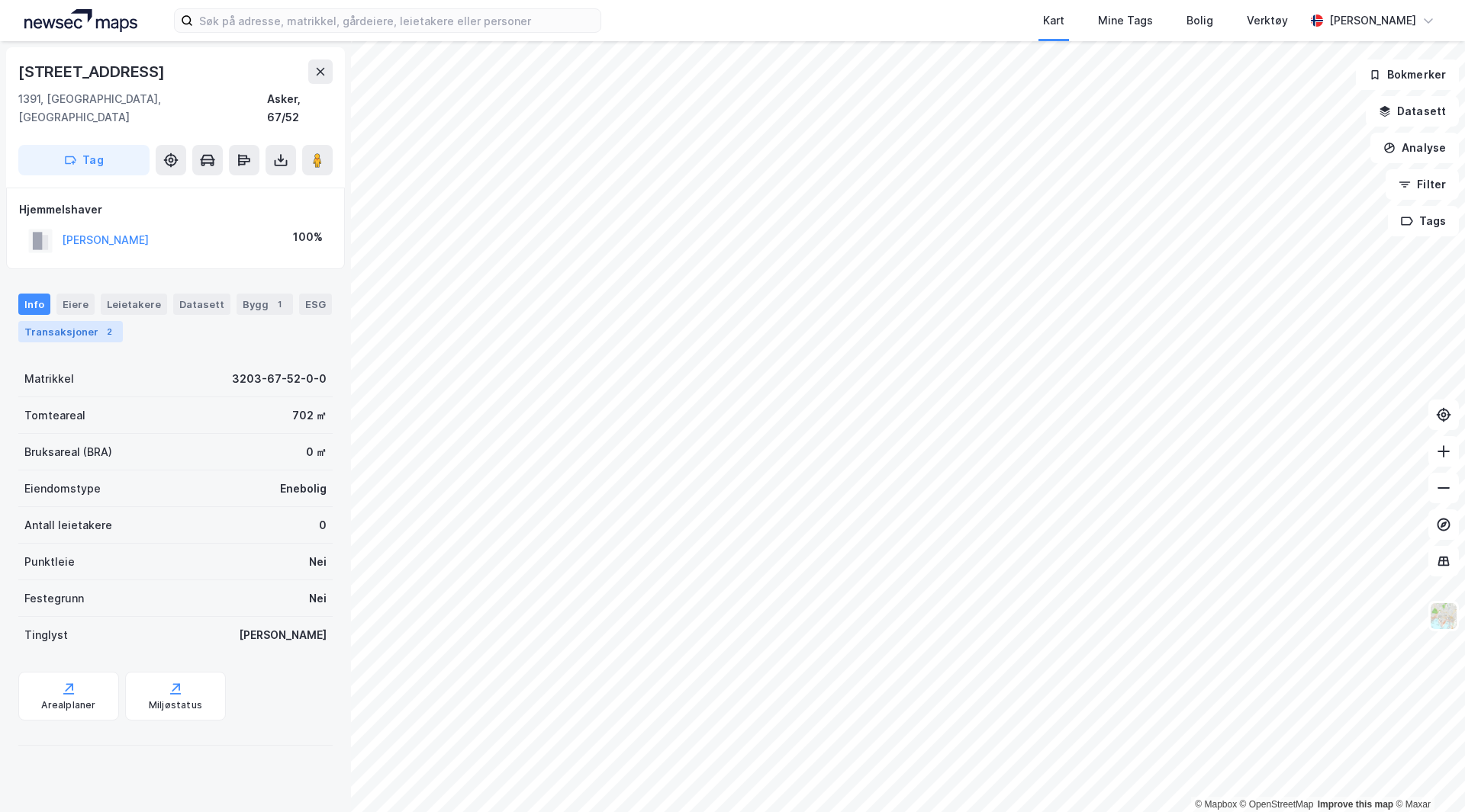
click at [102, 322] on div "Transaksjoner 2" at bounding box center [71, 331] width 105 height 21
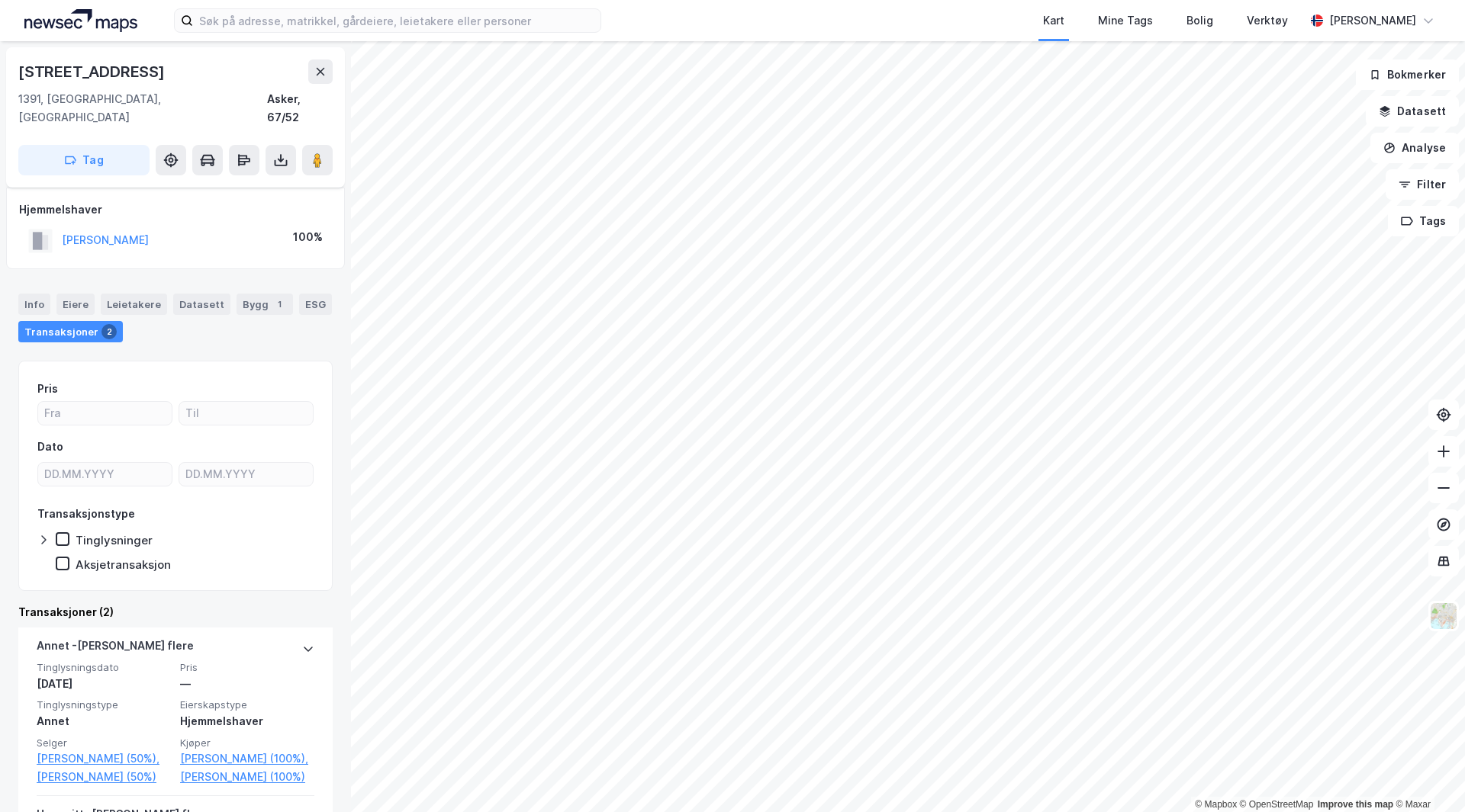
scroll to position [225, 0]
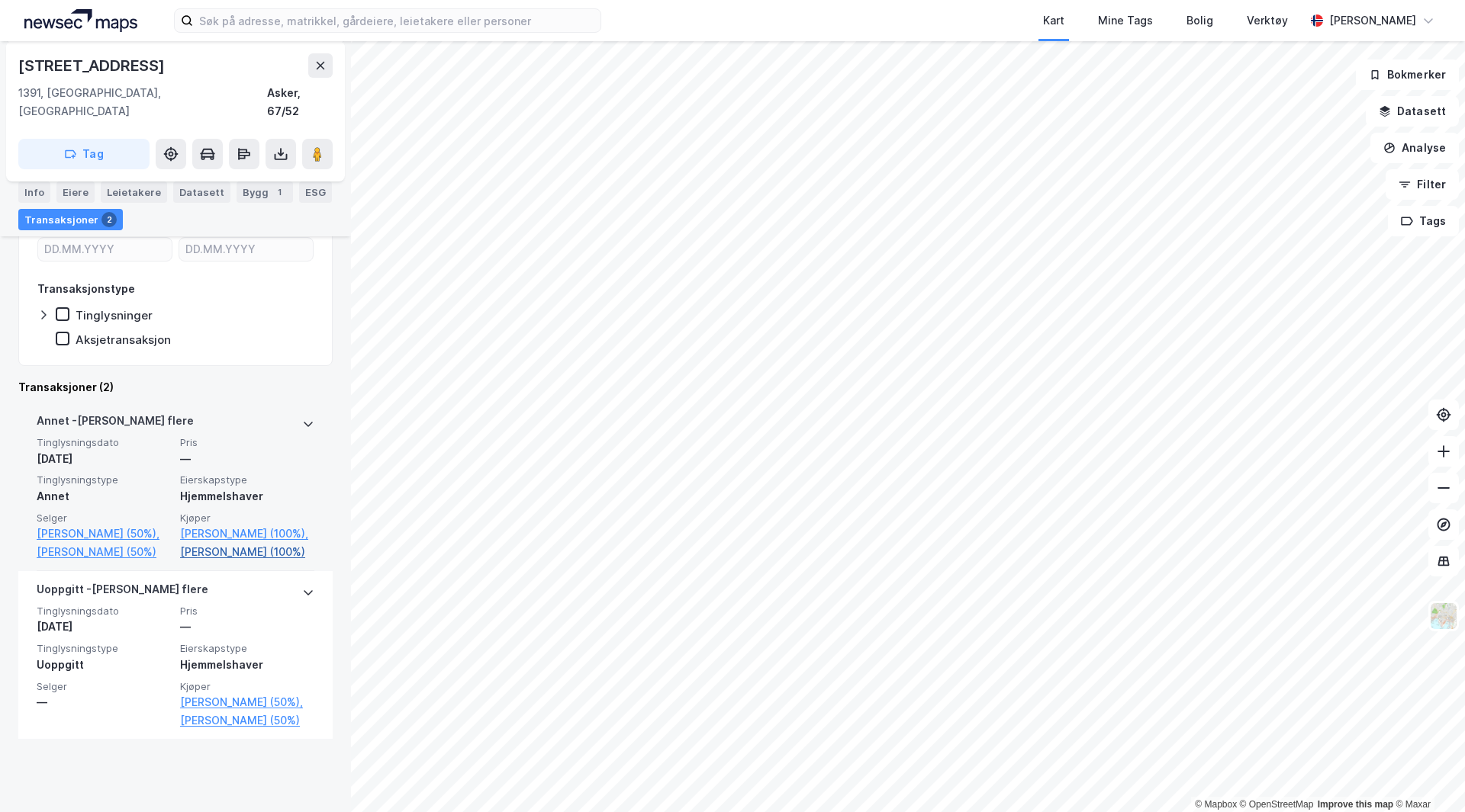
click at [203, 561] on link "[PERSON_NAME] (100%)" at bounding box center [247, 552] width 134 height 19
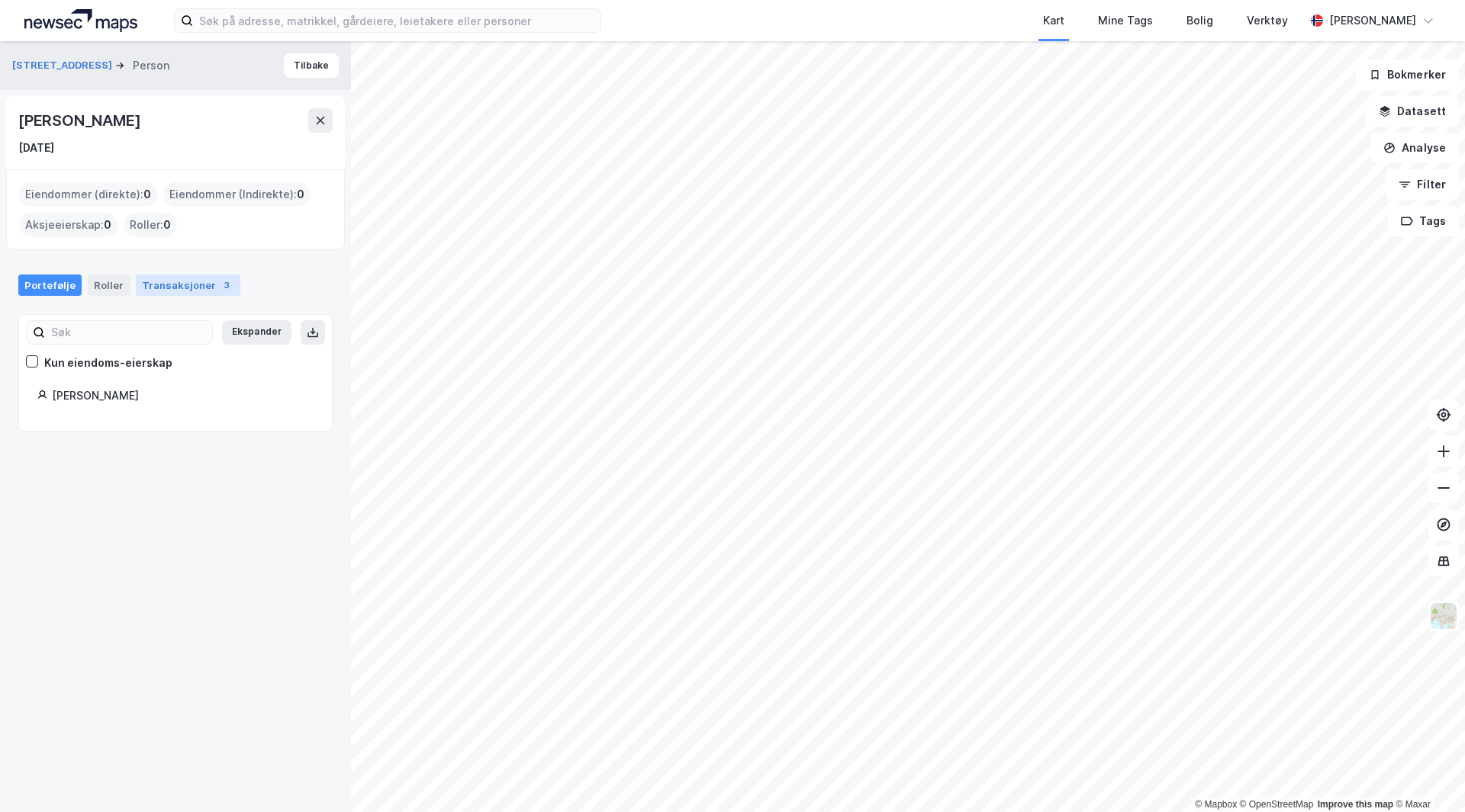
click at [175, 275] on div "Transaksjoner 3" at bounding box center [188, 285] width 105 height 21
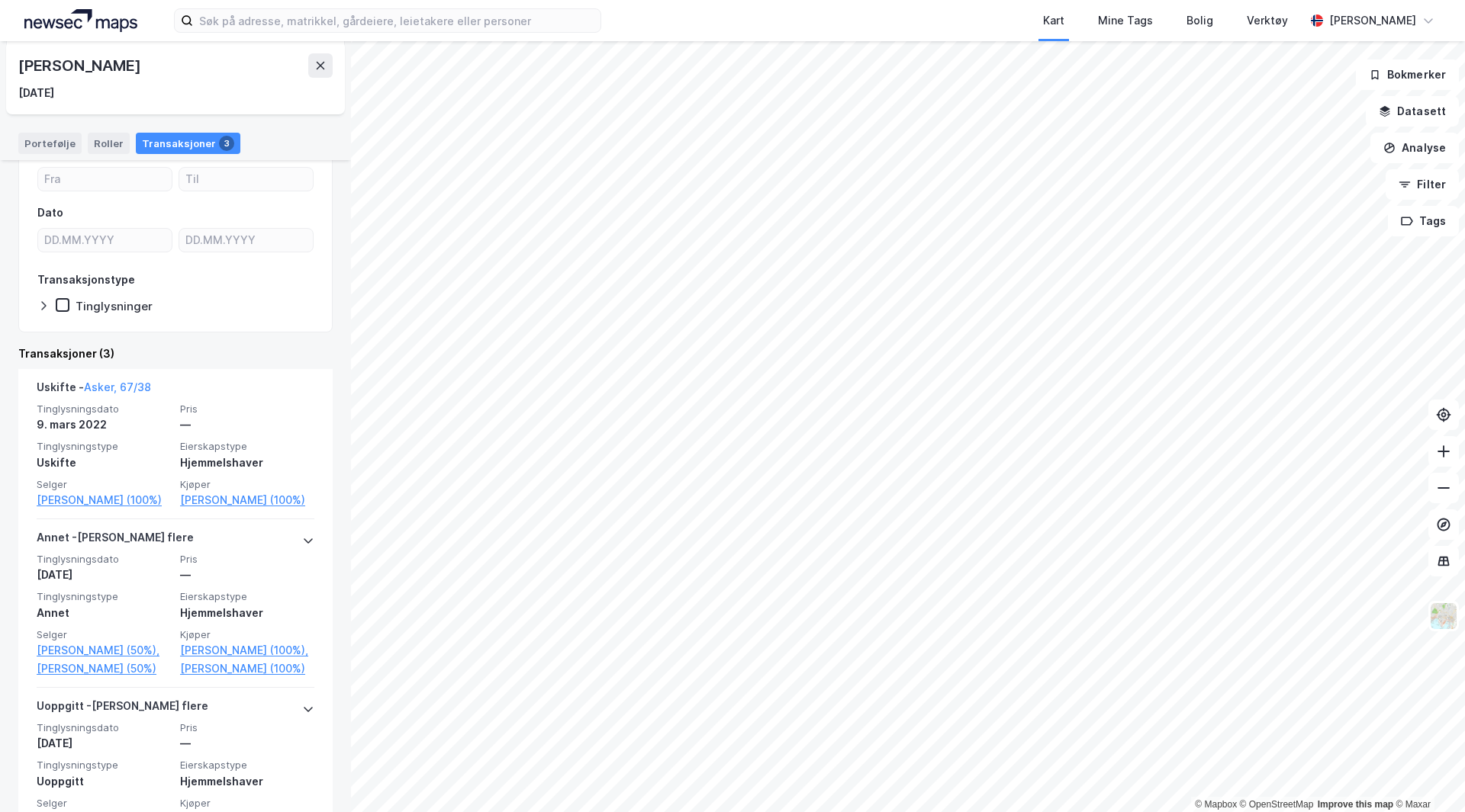
scroll to position [254, 0]
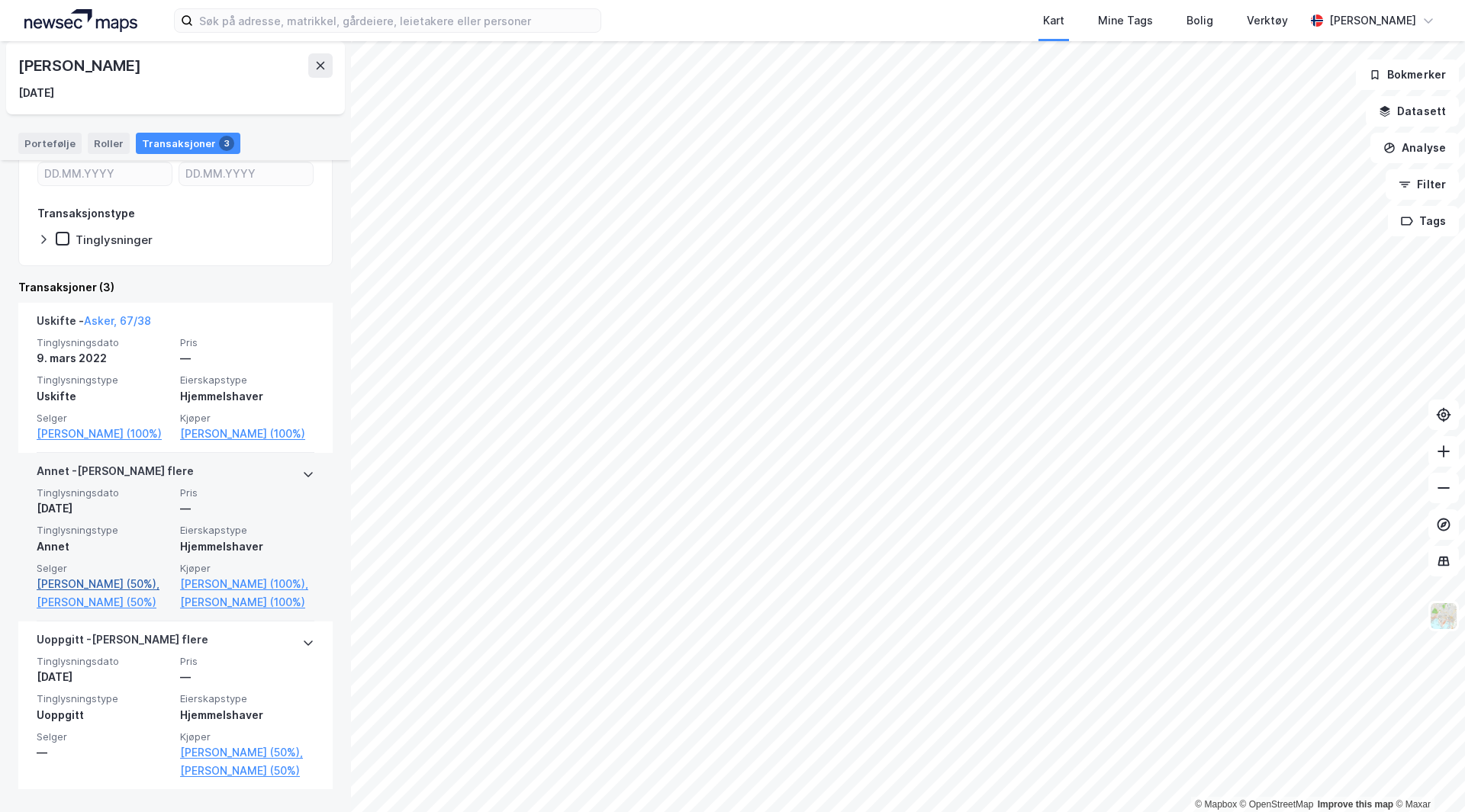
click at [79, 593] on link "[PERSON_NAME] (50%)," at bounding box center [103, 584] width 134 height 19
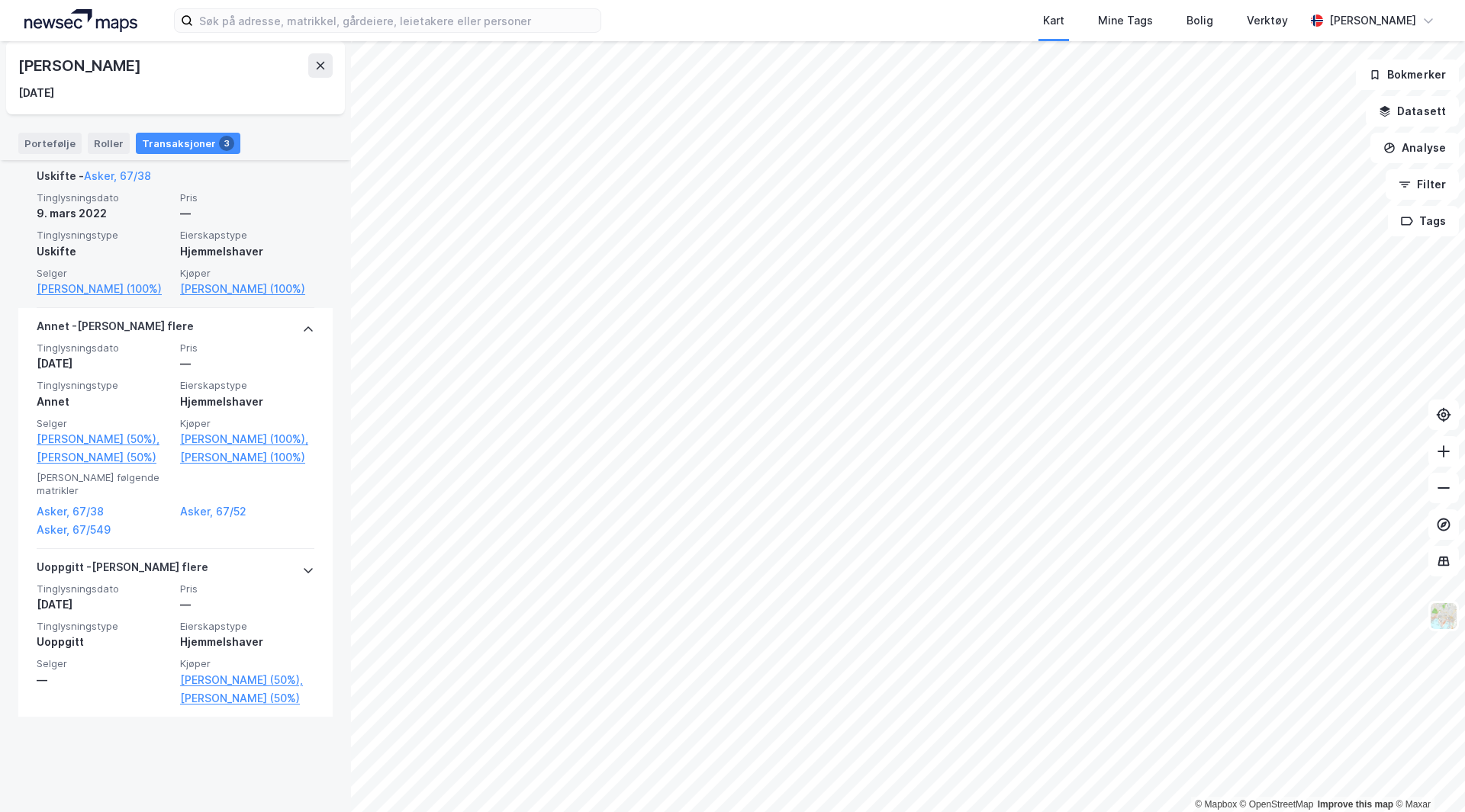
scroll to position [400, 0]
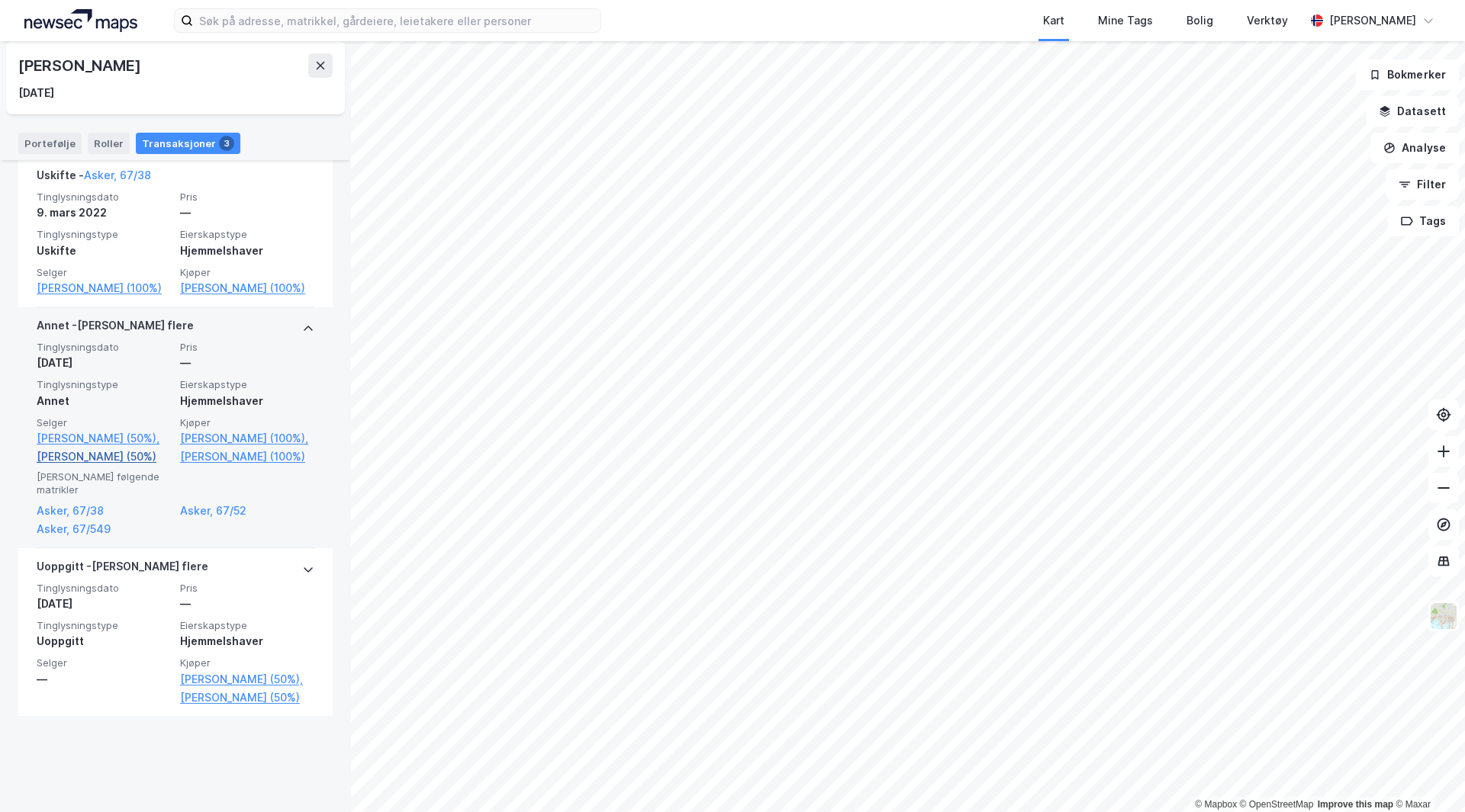
click at [148, 466] on link "[PERSON_NAME] (50%)" at bounding box center [103, 457] width 134 height 19
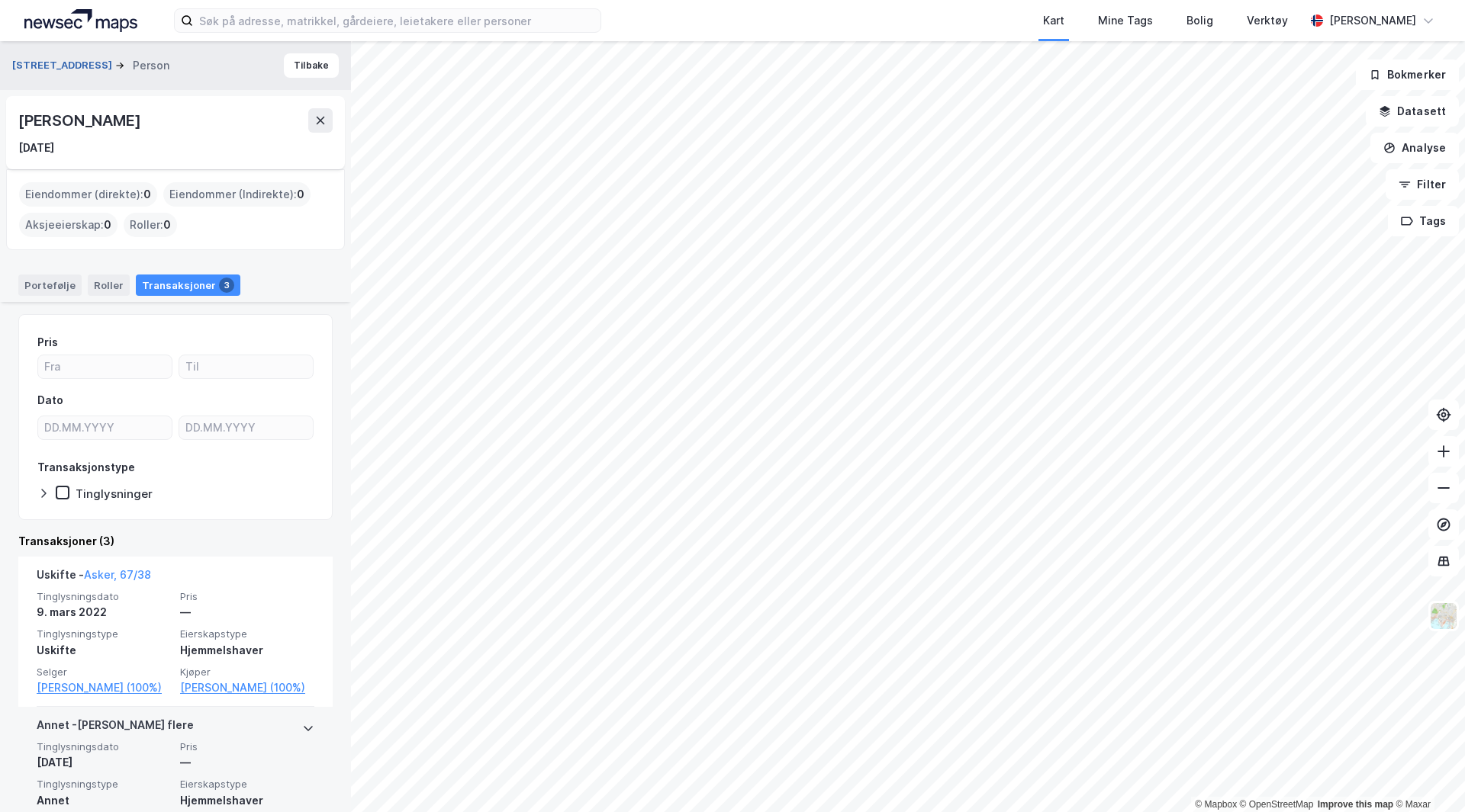
click at [52, 62] on button "[STREET_ADDRESS]" at bounding box center [64, 65] width 103 height 15
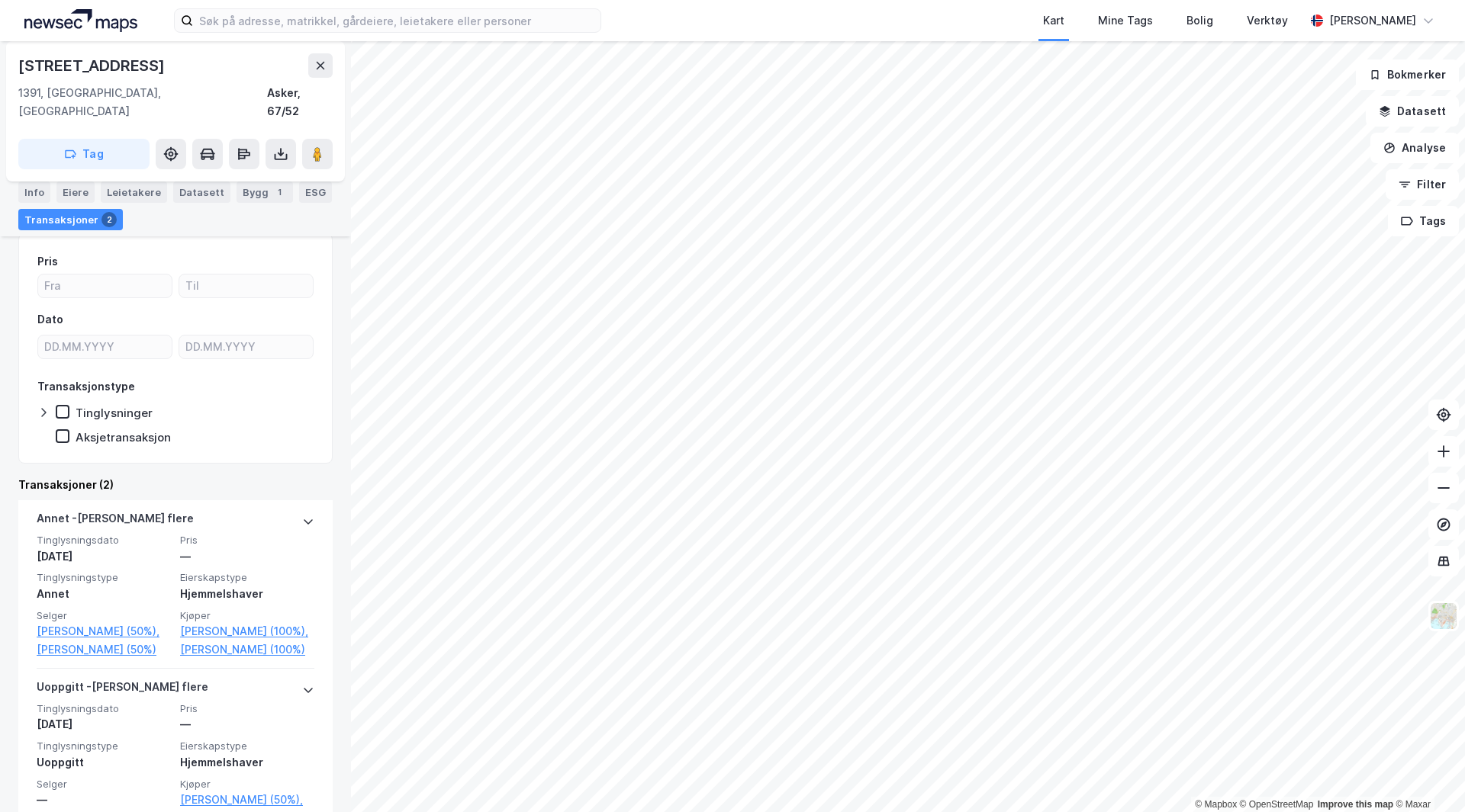
scroll to position [225, 0]
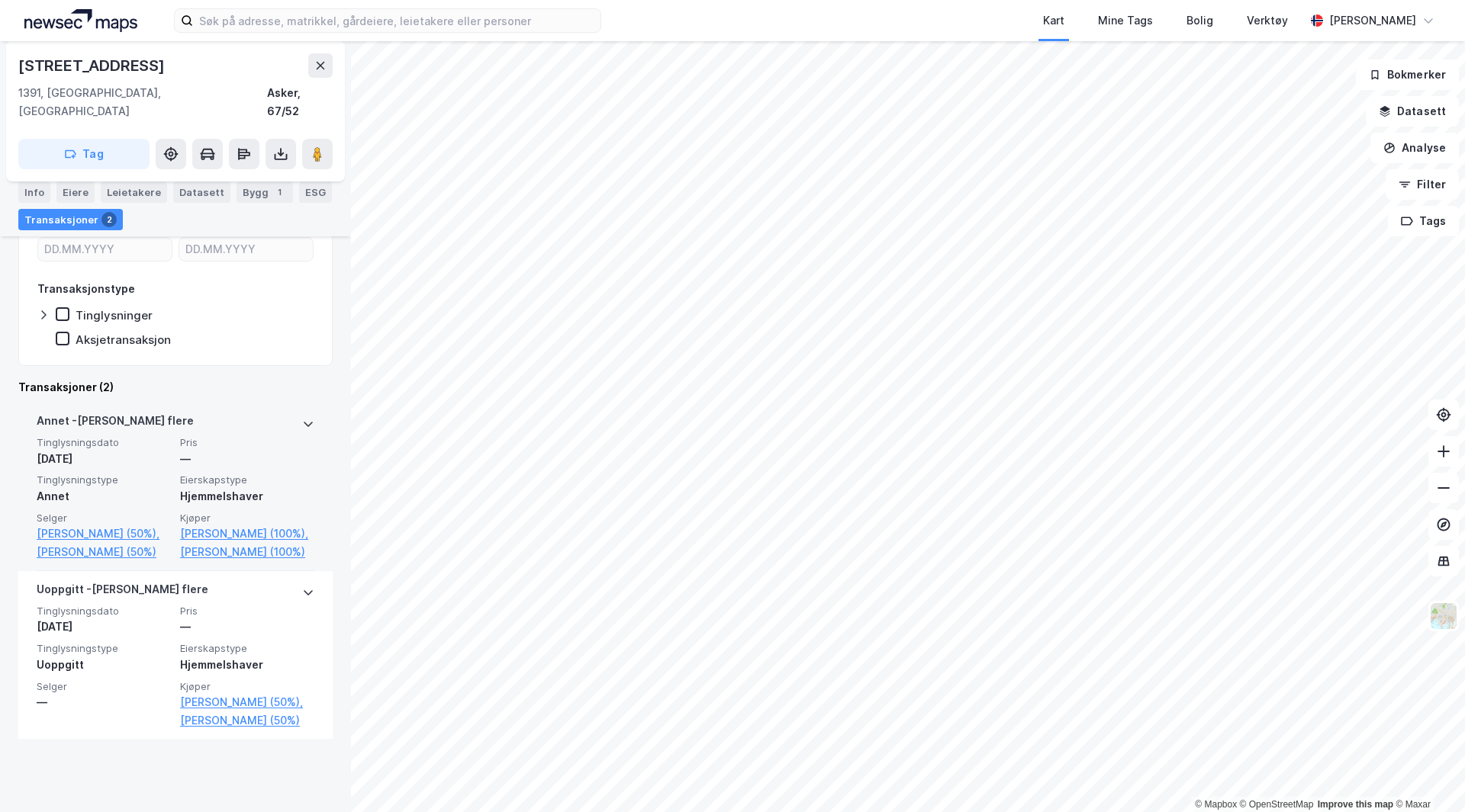
click at [302, 418] on icon at bounding box center [308, 425] width 12 height 12
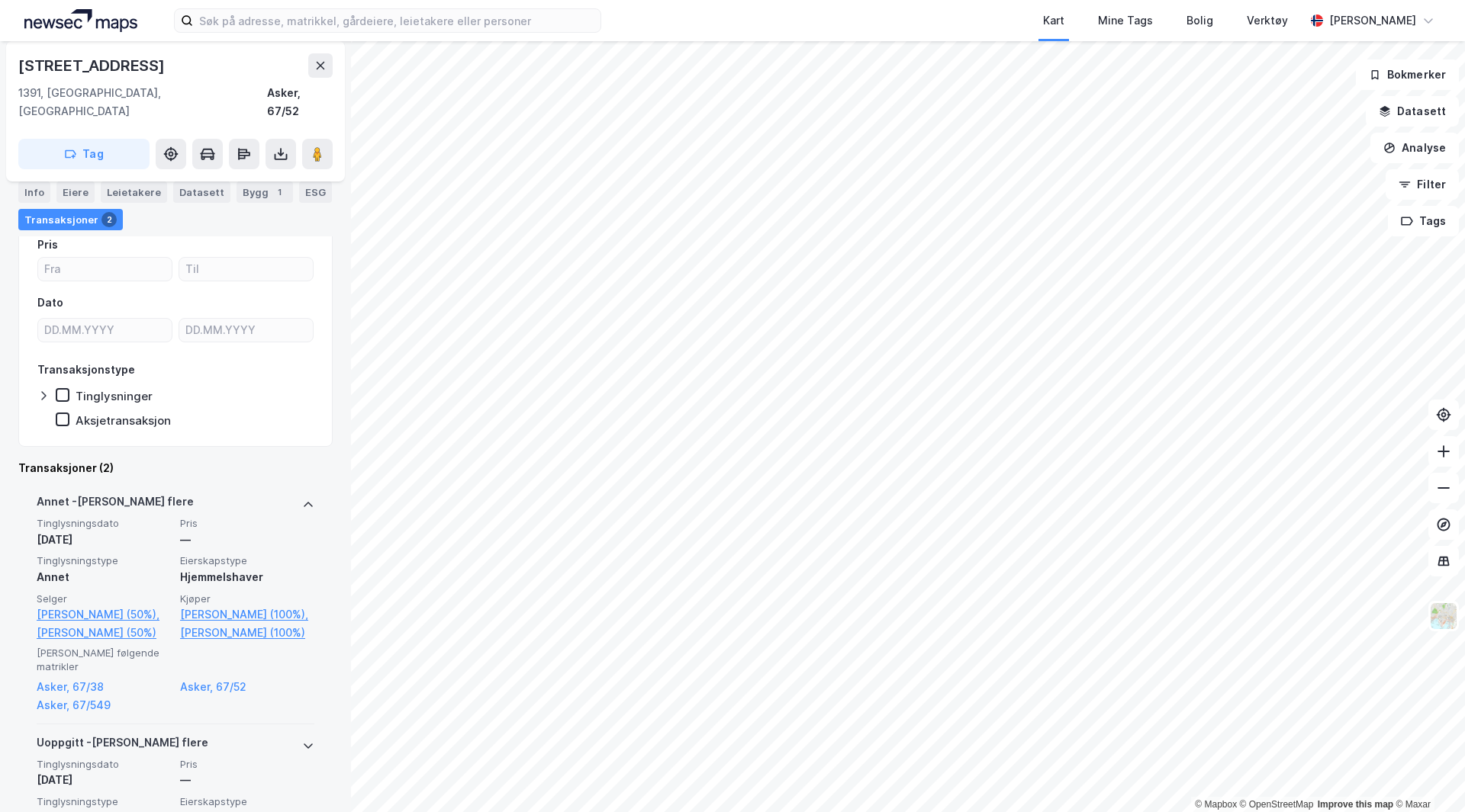
scroll to position [283, 0]
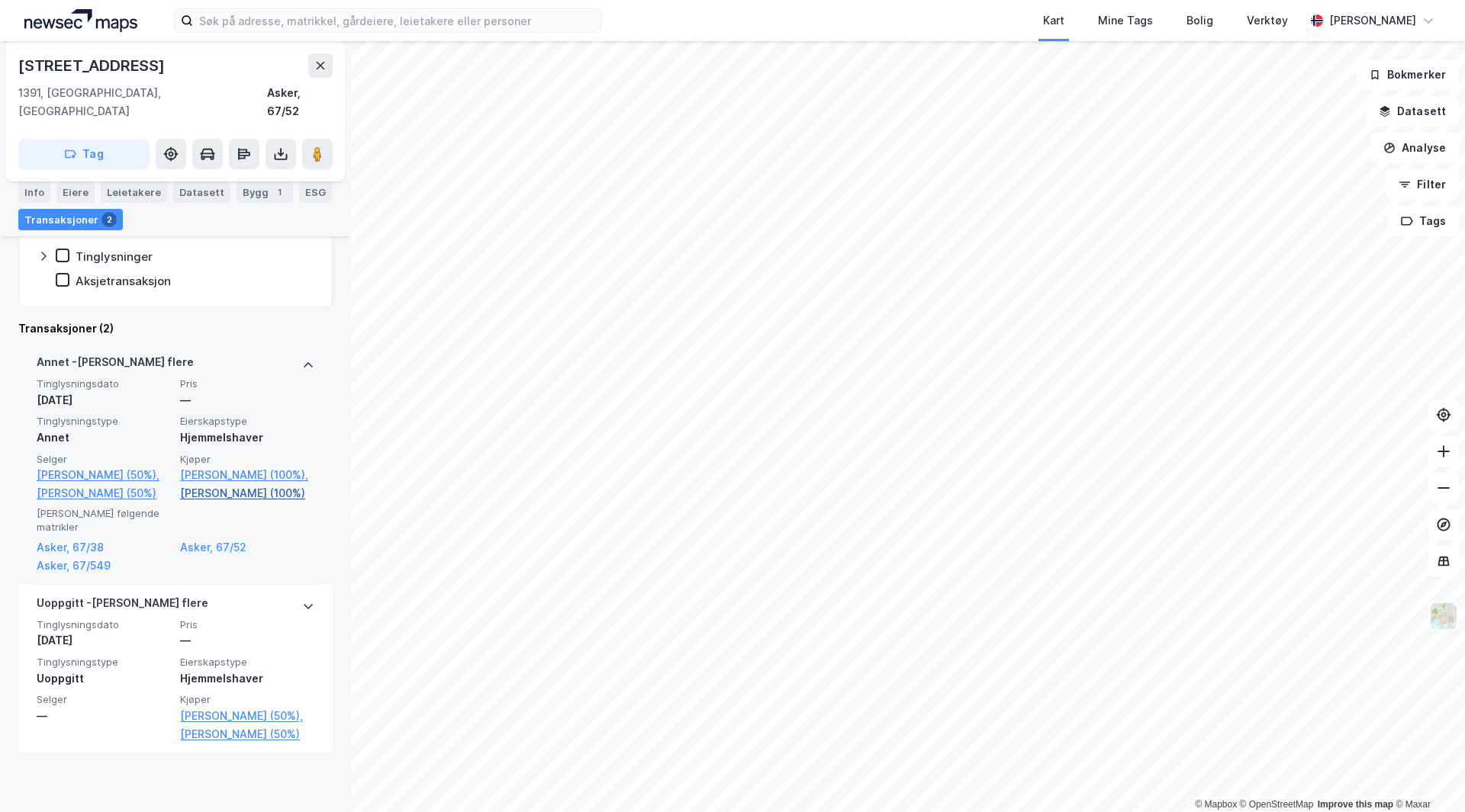
click at [197, 502] on link "[PERSON_NAME] (100%)" at bounding box center [247, 493] width 134 height 19
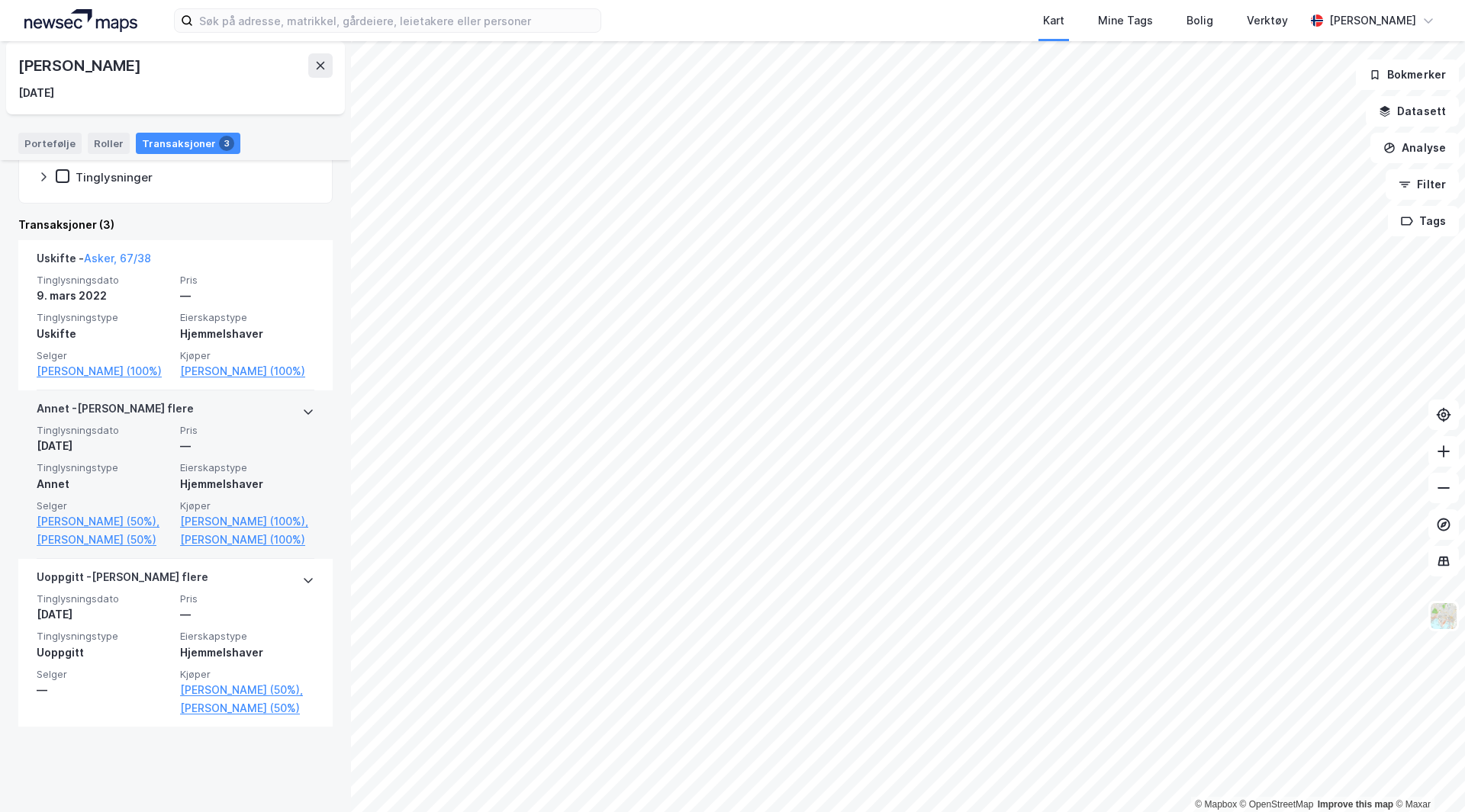
scroll to position [341, 0]
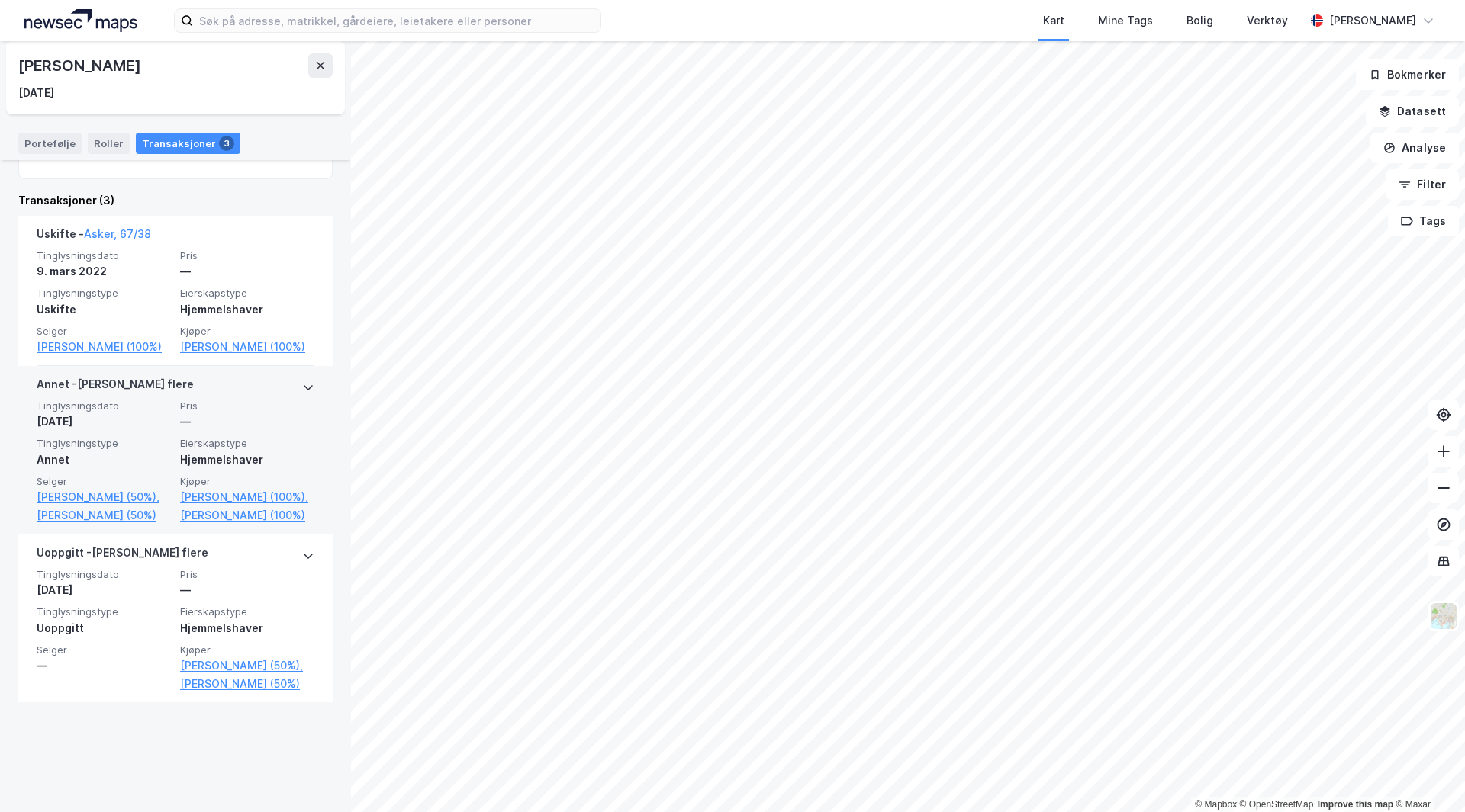
click at [159, 450] on span "Tinglysningstype" at bounding box center [103, 443] width 134 height 13
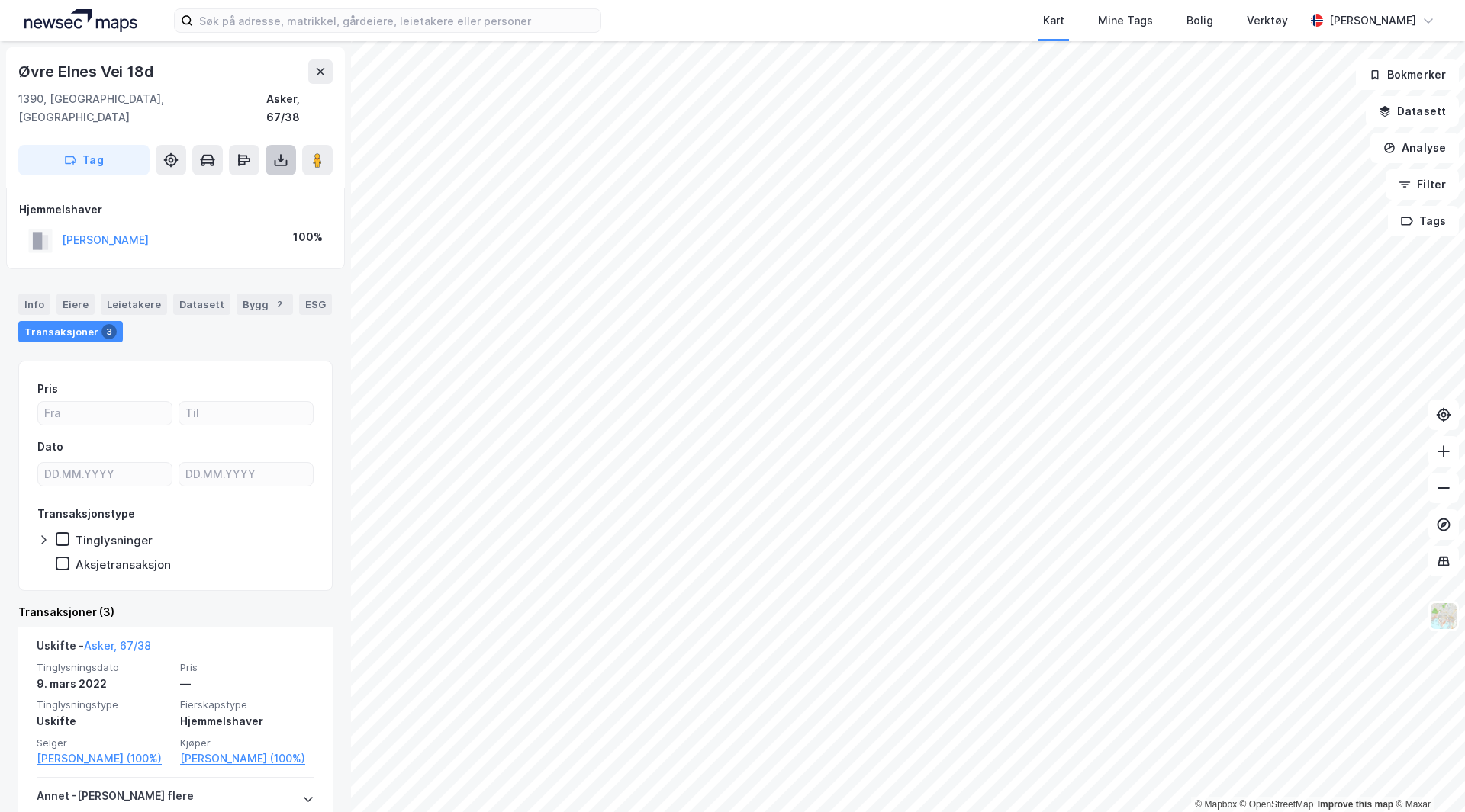
click at [278, 153] on icon at bounding box center [280, 160] width 15 height 15
click at [261, 179] on div "Last ned grunnbok" at bounding box center [214, 190] width 163 height 24
click at [40, 294] on div "Info" at bounding box center [35, 305] width 32 height 21
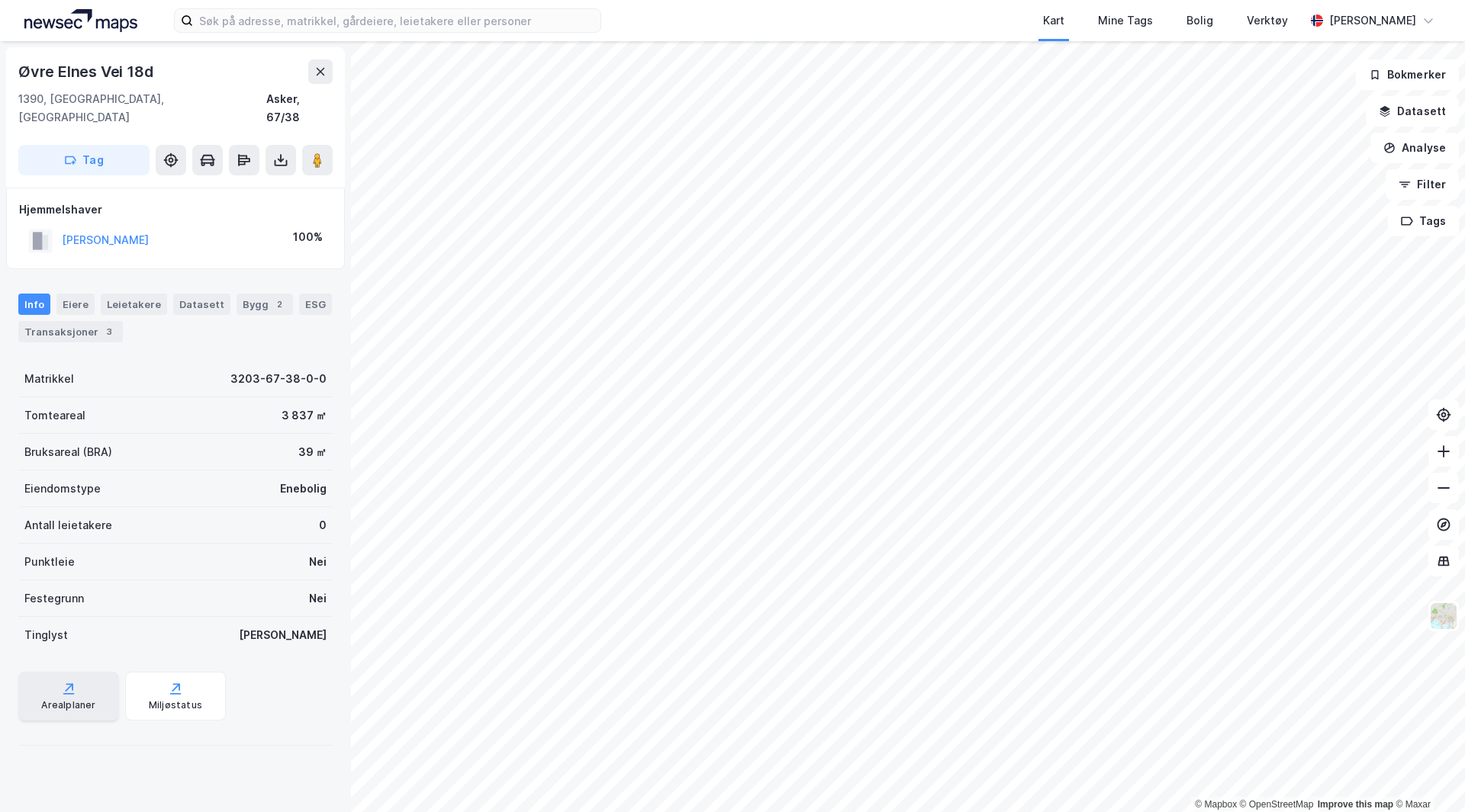
click at [73, 681] on icon at bounding box center [68, 689] width 15 height 15
